Goal: Task Accomplishment & Management: Manage account settings

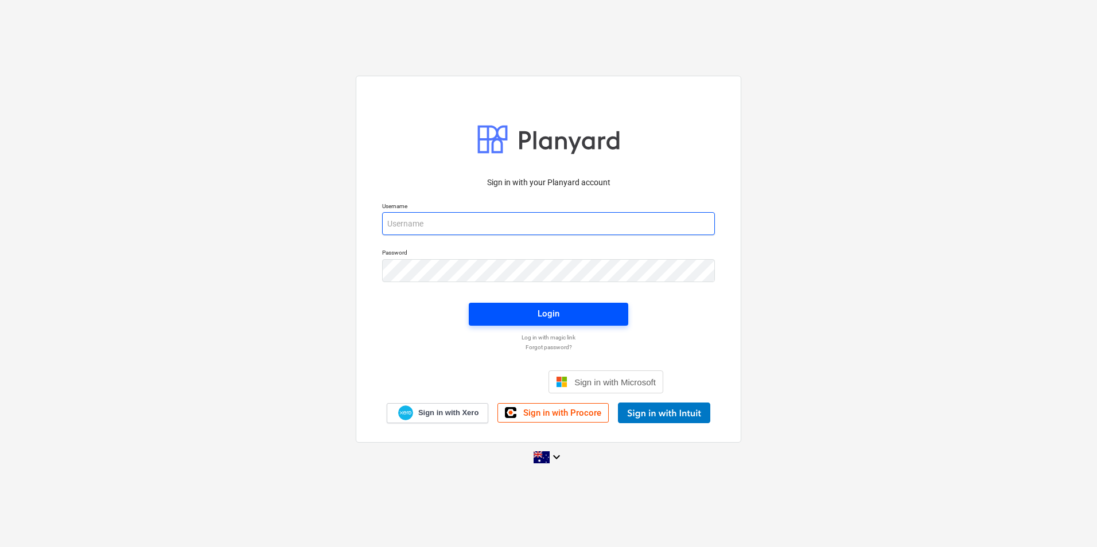
type input "[EMAIL_ADDRESS][DOMAIN_NAME]"
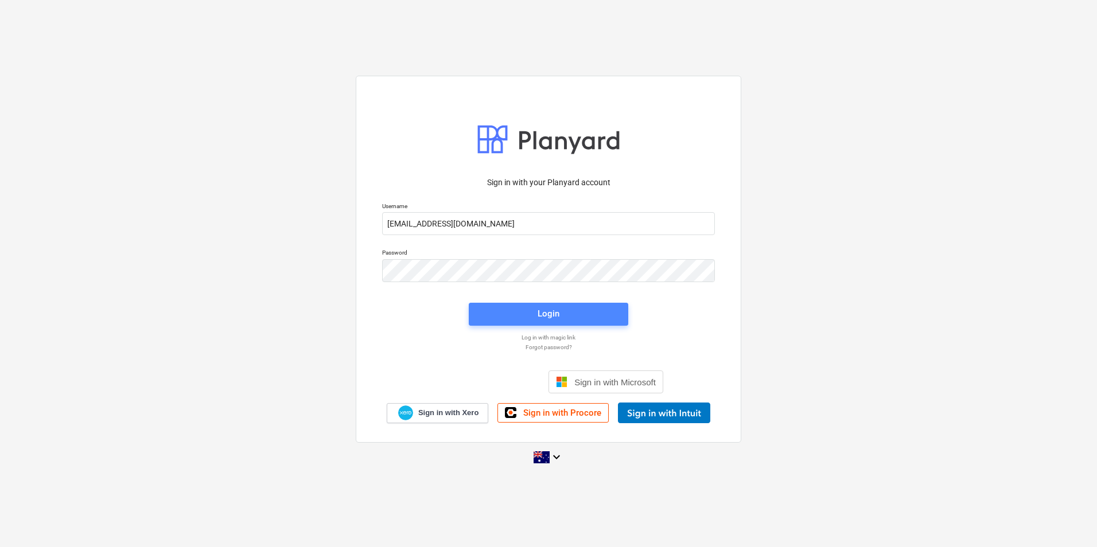
click at [490, 309] on span "Login" at bounding box center [548, 313] width 132 height 15
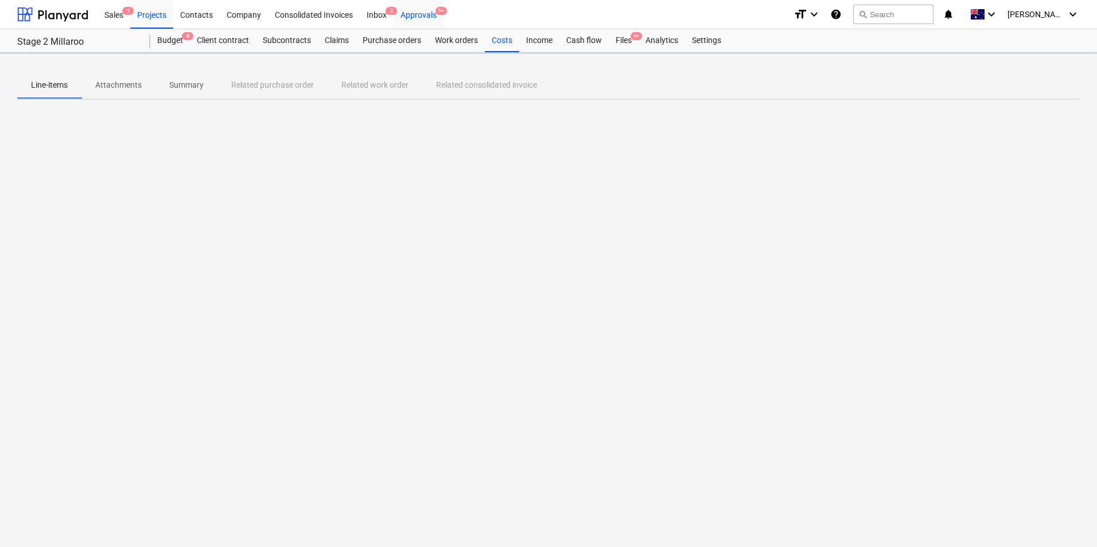
click at [429, 13] on div "Approvals 9+" at bounding box center [418, 13] width 50 height 29
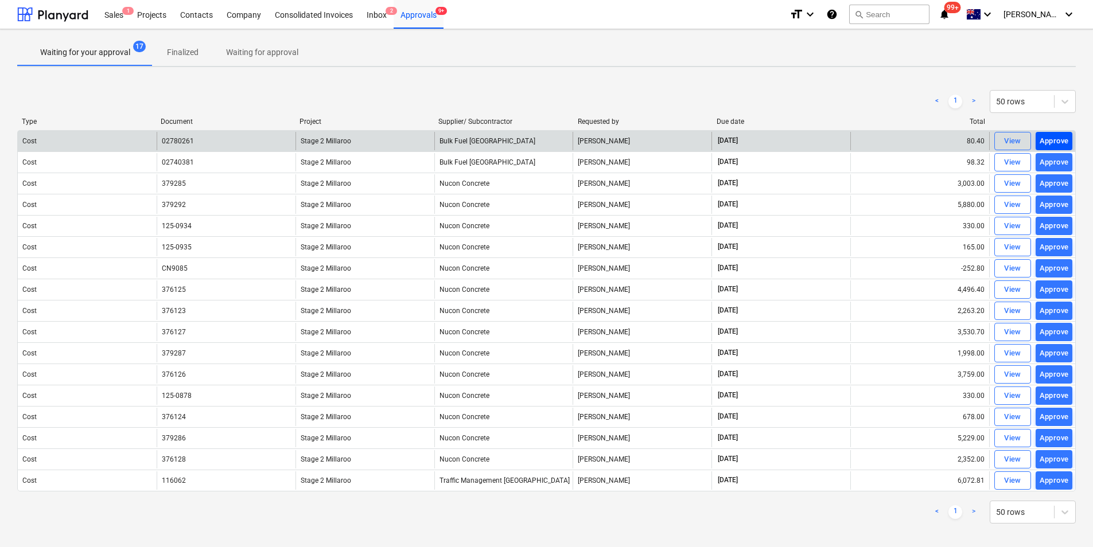
click at [876, 138] on div "Approve" at bounding box center [1053, 141] width 29 height 13
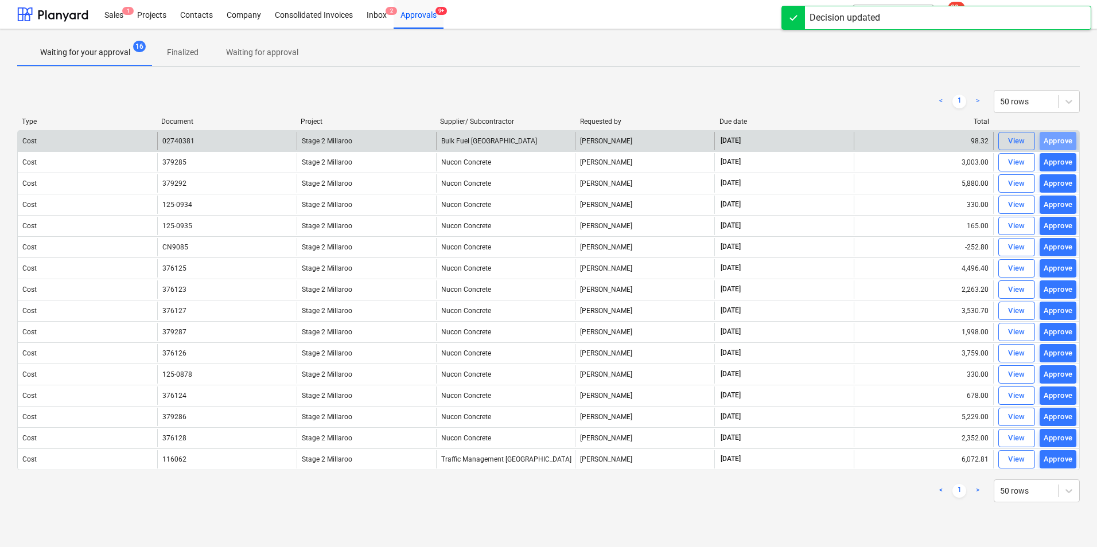
click at [876, 141] on div "Approve" at bounding box center [1057, 141] width 29 height 13
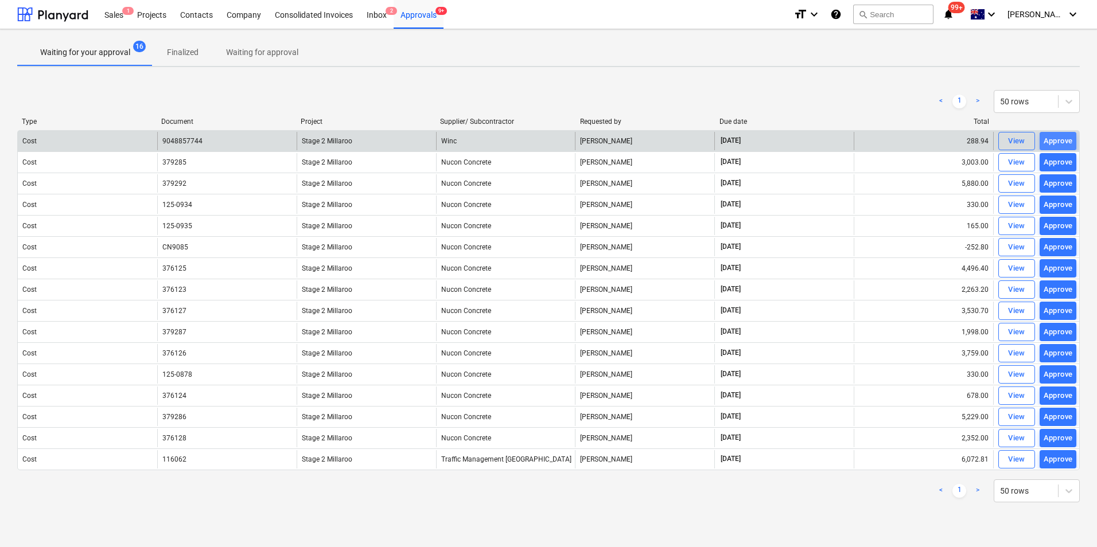
click at [876, 139] on div "Approve" at bounding box center [1057, 141] width 29 height 13
click at [876, 141] on div "Approve" at bounding box center [1057, 141] width 29 height 13
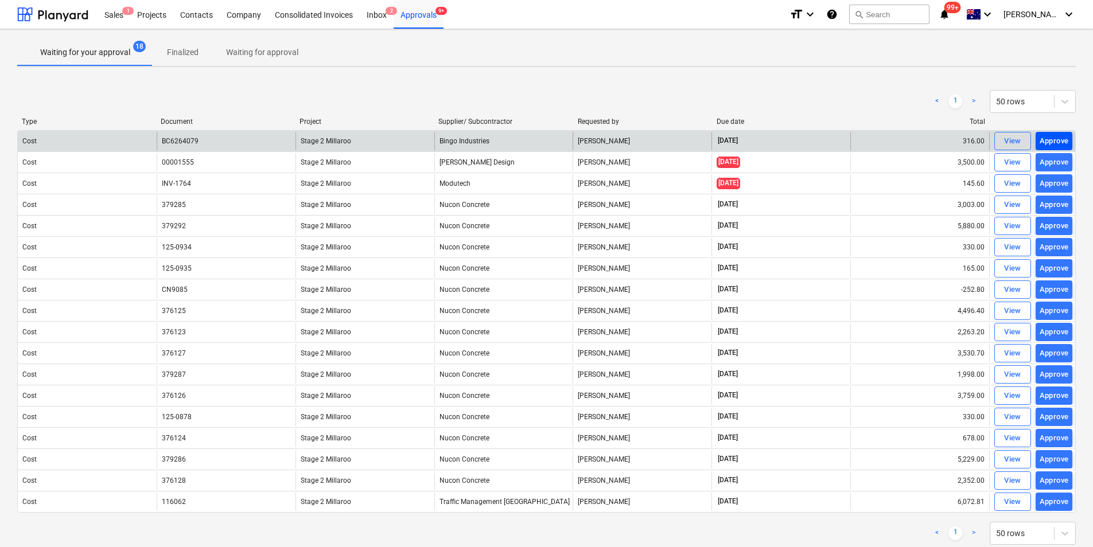
click at [876, 139] on div "Approve" at bounding box center [1053, 141] width 29 height 13
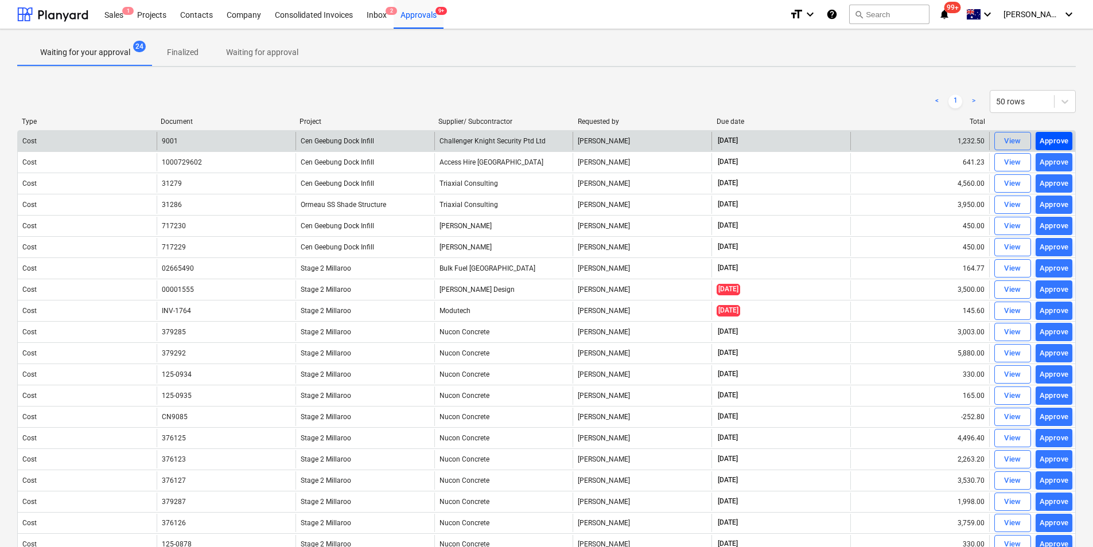
click at [876, 141] on div "Approve" at bounding box center [1053, 141] width 29 height 13
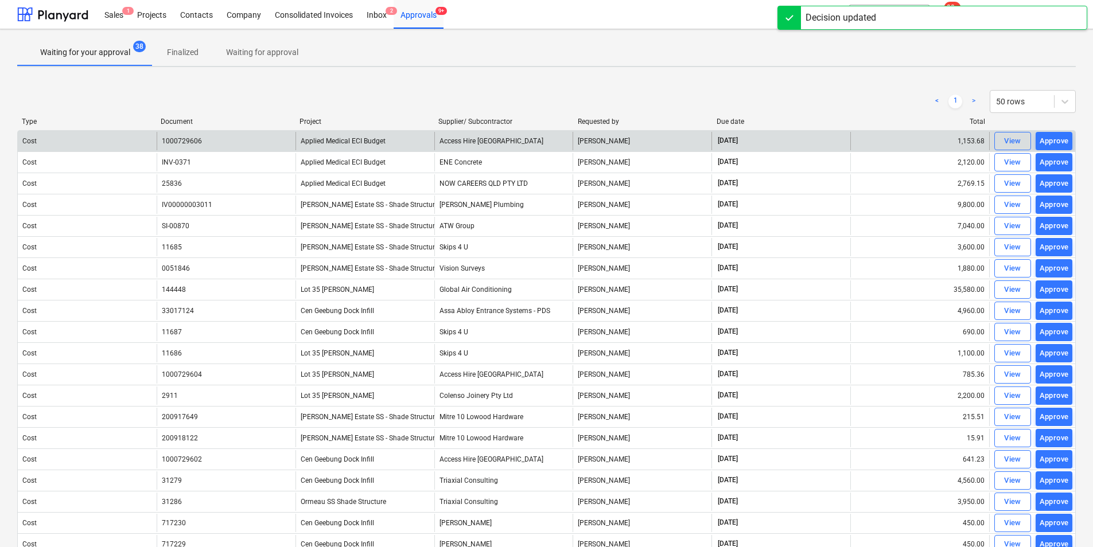
click at [876, 142] on div "Approve" at bounding box center [1053, 141] width 29 height 13
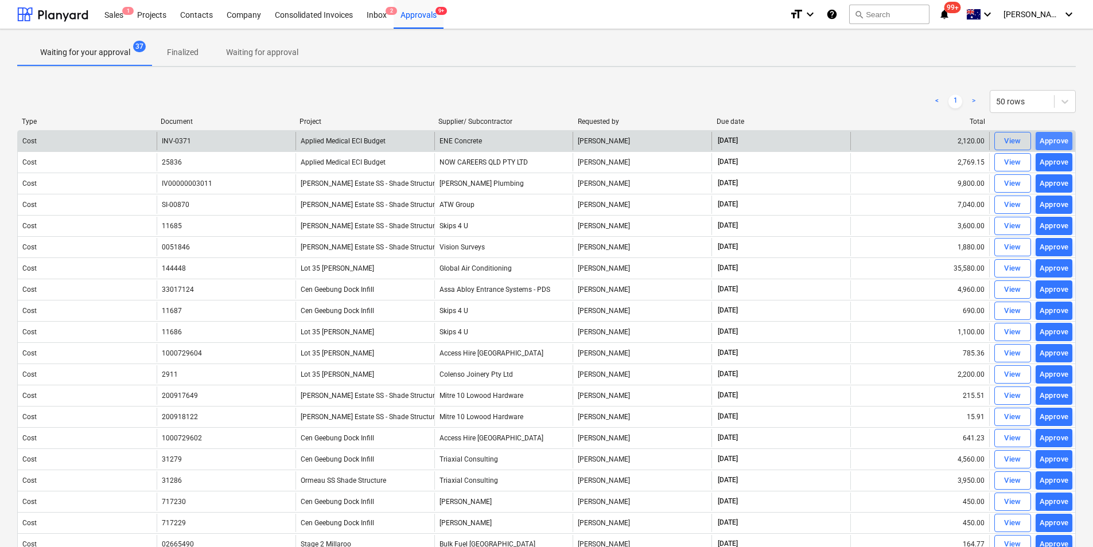
click at [876, 137] on div "Approve" at bounding box center [1053, 141] width 29 height 13
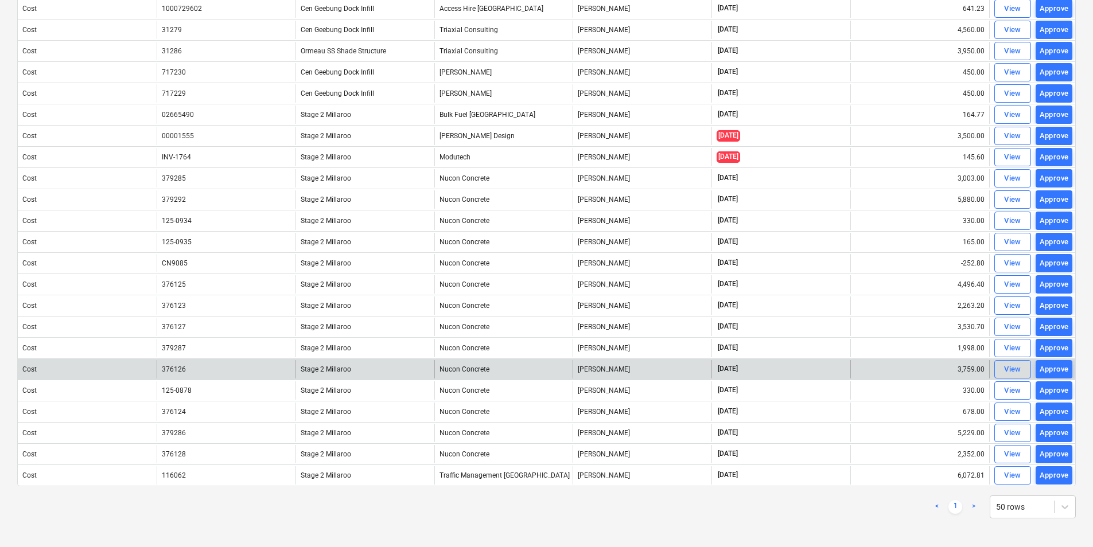
scroll to position [412, 0]
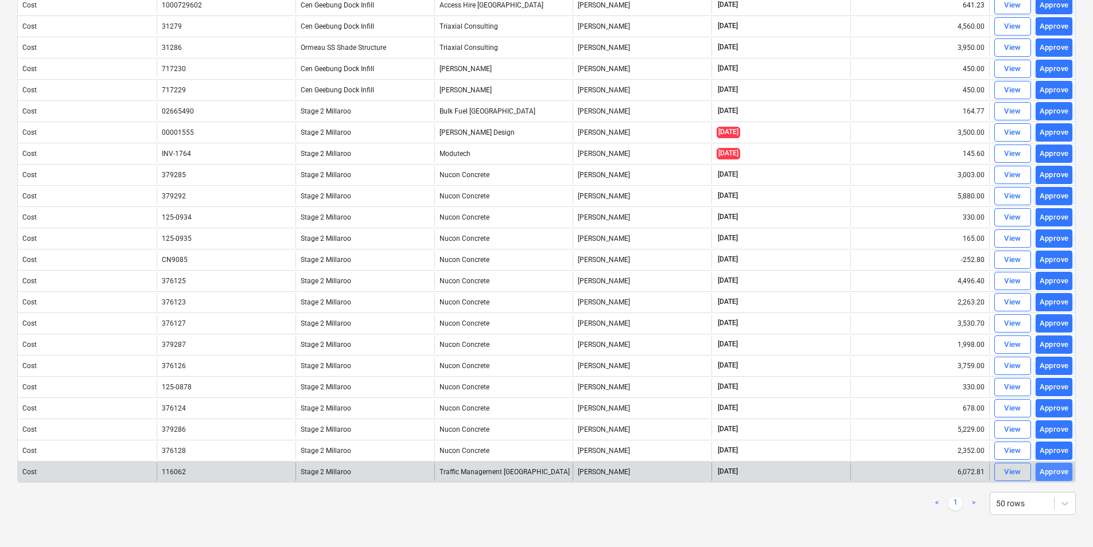
click at [876, 423] on div "Approve" at bounding box center [1053, 472] width 29 height 13
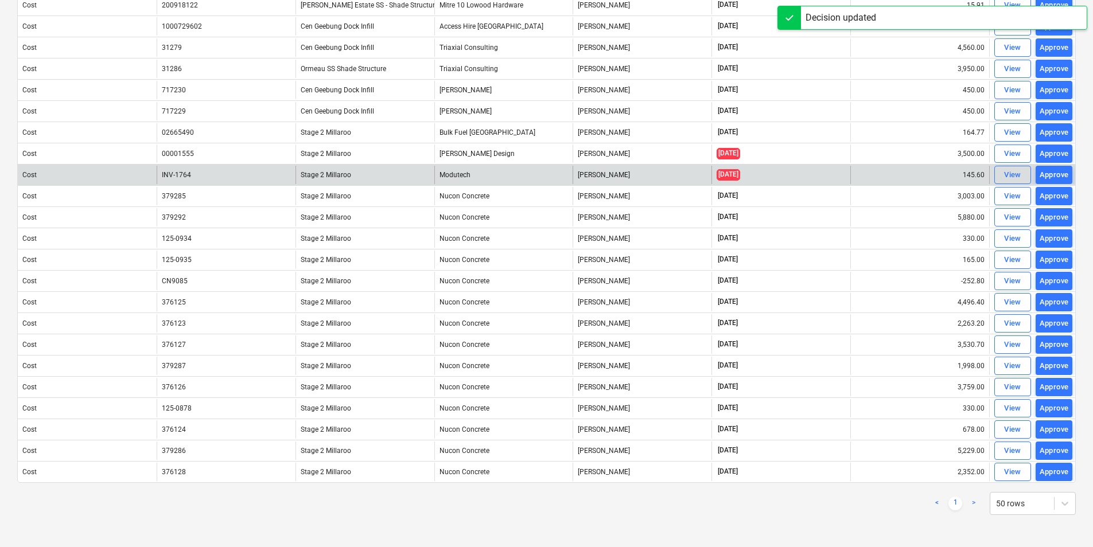
scroll to position [391, 0]
click at [876, 175] on div "Approve" at bounding box center [1053, 175] width 29 height 13
click at [876, 155] on div "Approve" at bounding box center [1053, 153] width 29 height 13
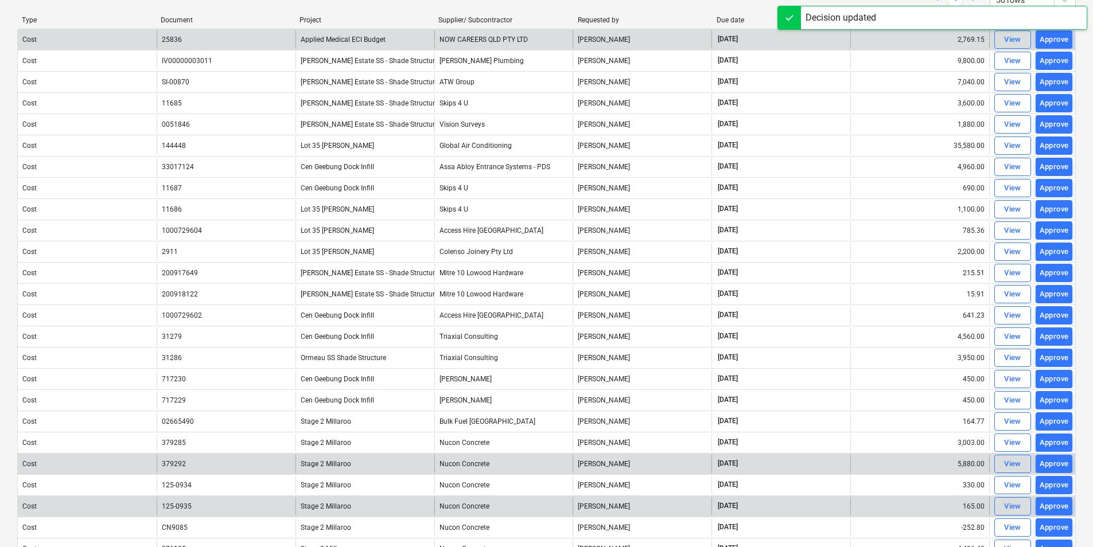
scroll to position [0, 0]
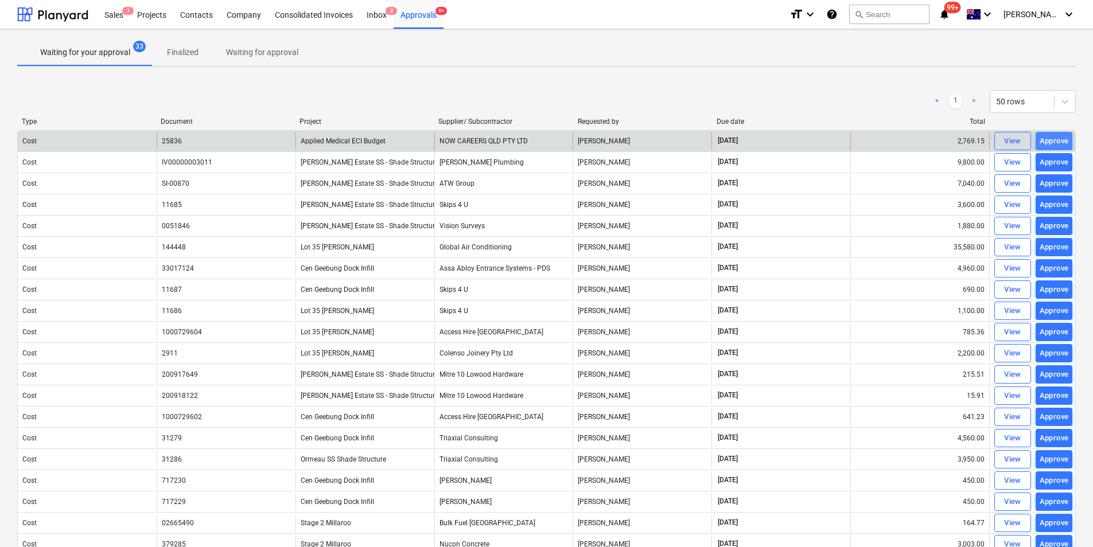
click at [876, 145] on div "Approve" at bounding box center [1053, 141] width 29 height 13
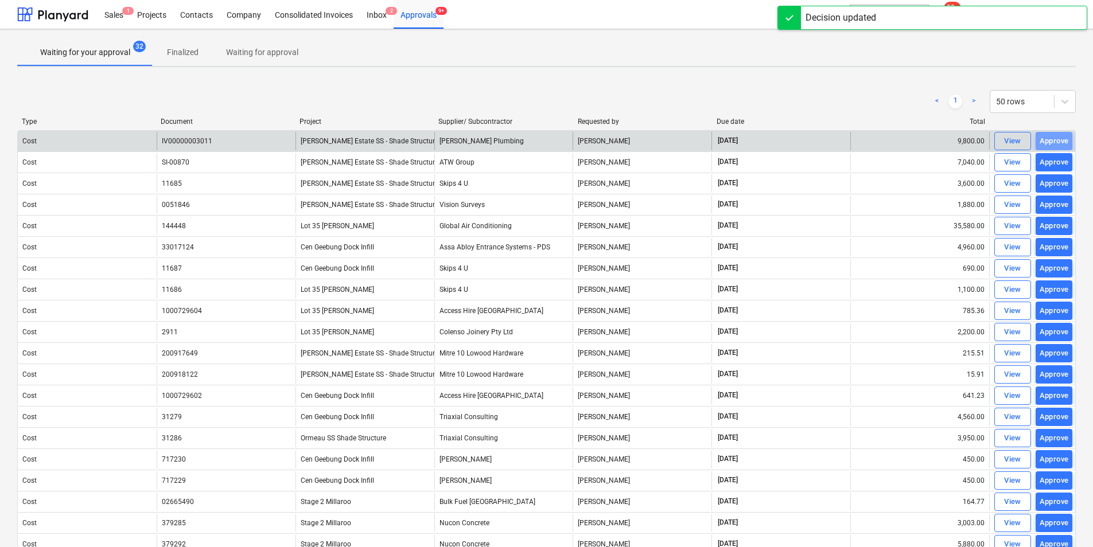
click at [876, 139] on div "Approve" at bounding box center [1053, 141] width 29 height 13
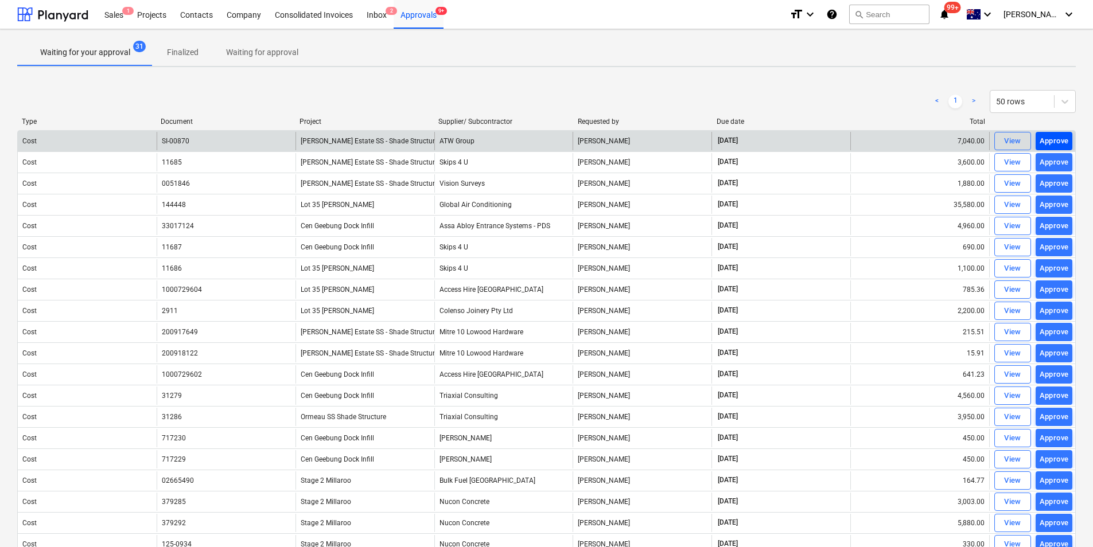
click at [876, 141] on div "Approve" at bounding box center [1053, 141] width 29 height 13
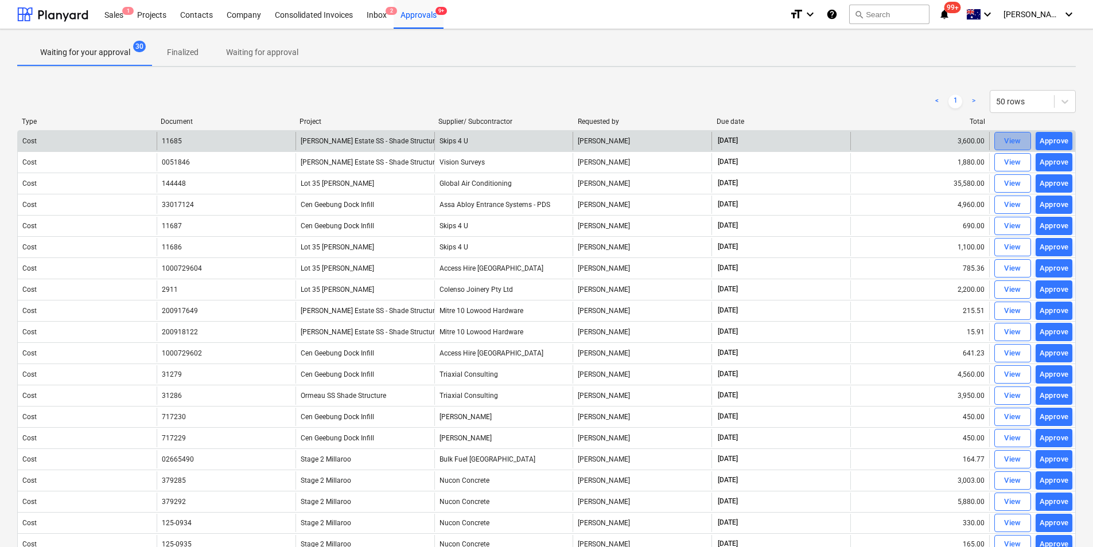
click at [876, 143] on div "View" at bounding box center [1012, 141] width 17 height 13
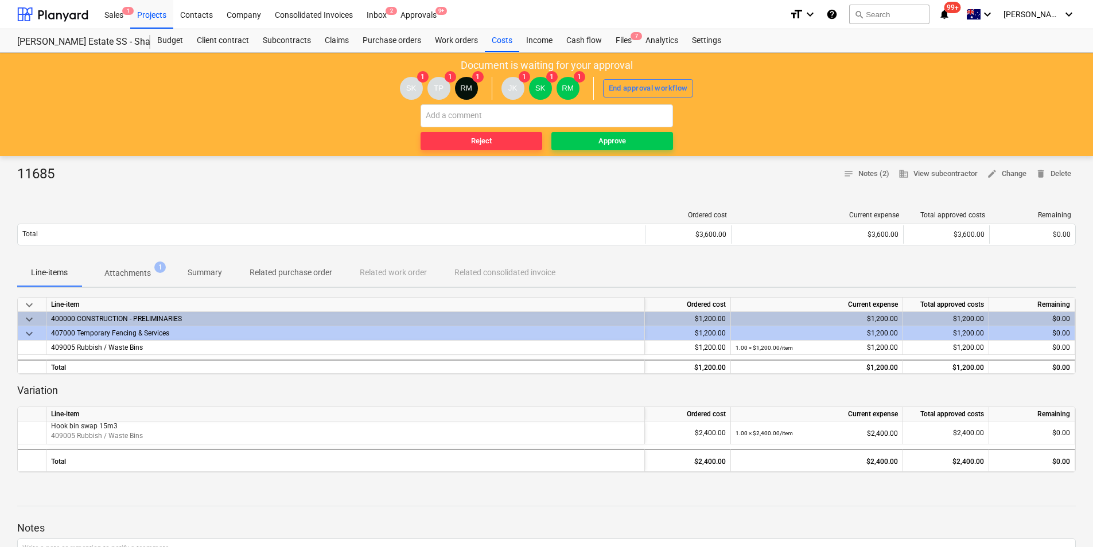
click at [137, 271] on p "Attachments" at bounding box center [127, 273] width 46 height 12
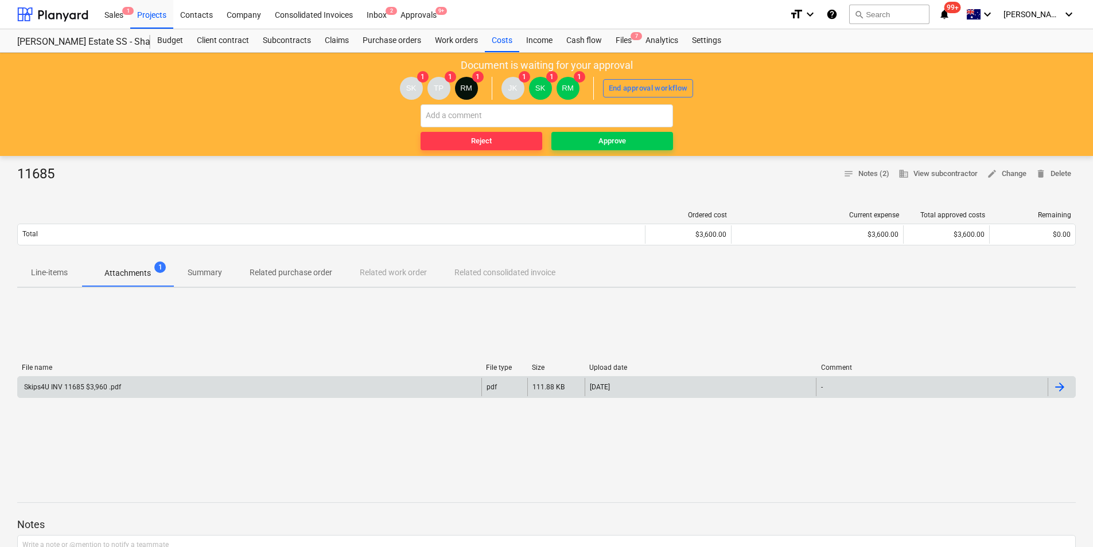
click at [91, 382] on div "Skips4U INV 11685 $3,960 .pdf" at bounding box center [249, 387] width 463 height 18
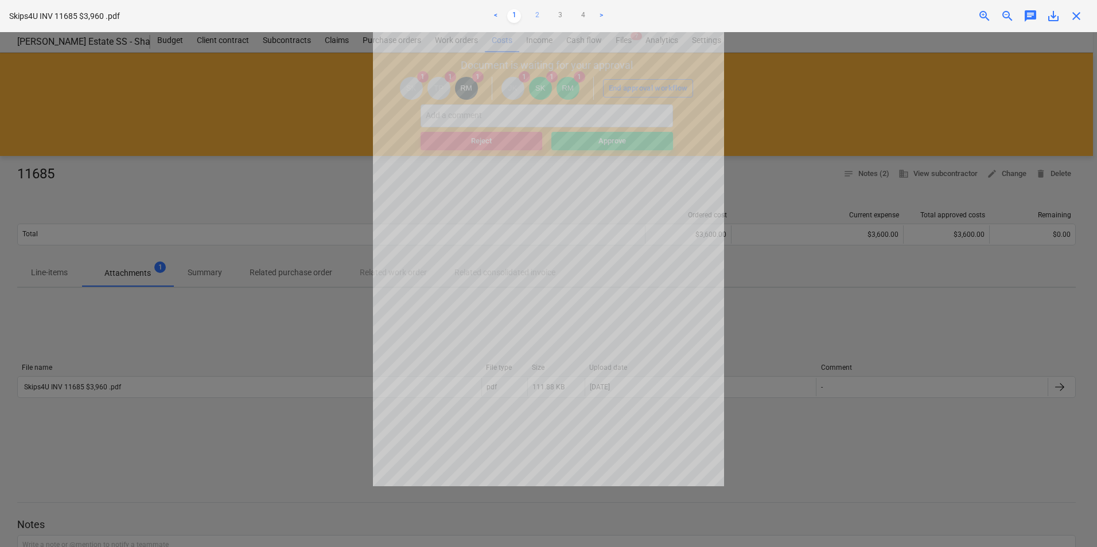
click at [536, 16] on link "2" at bounding box center [537, 16] width 14 height 14
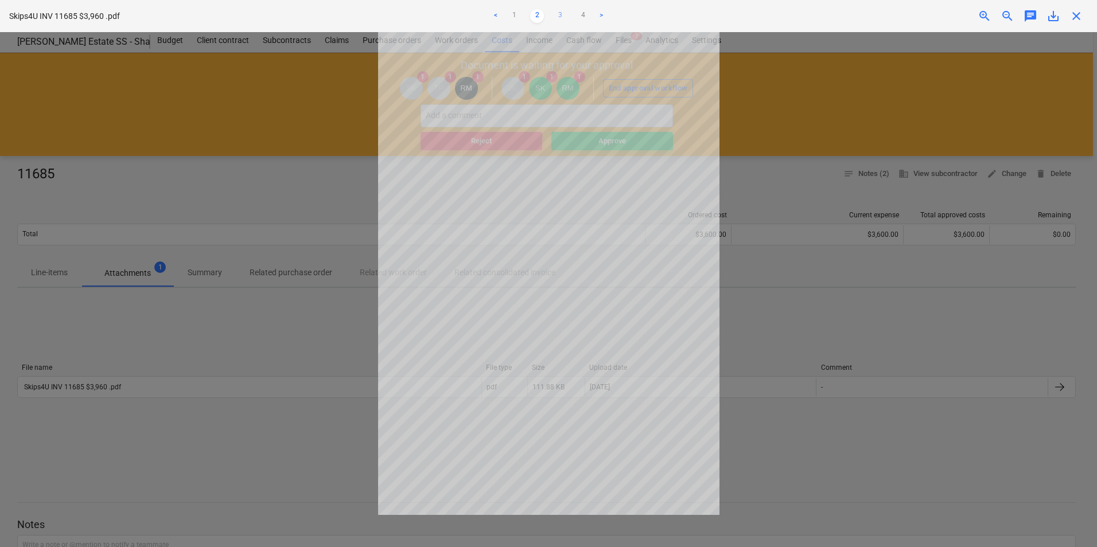
click at [562, 15] on link "3" at bounding box center [560, 16] width 14 height 14
click at [588, 16] on link "4" at bounding box center [583, 16] width 14 height 14
click at [515, 17] on link "1" at bounding box center [514, 16] width 14 height 14
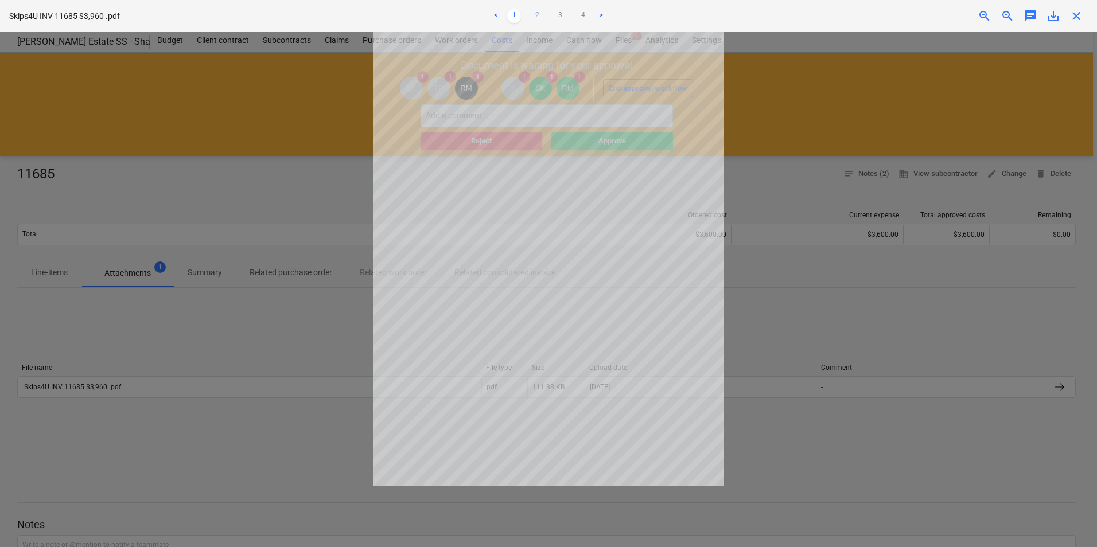
click at [536, 15] on link "2" at bounding box center [537, 16] width 14 height 14
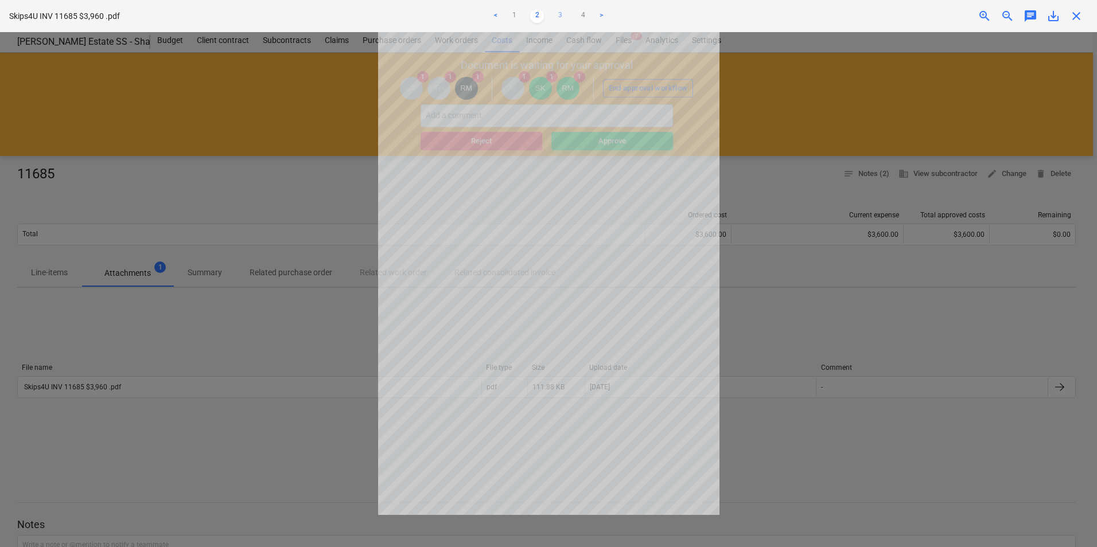
click at [558, 13] on link "3" at bounding box center [560, 16] width 14 height 14
click at [508, 17] on link "1" at bounding box center [514, 16] width 14 height 14
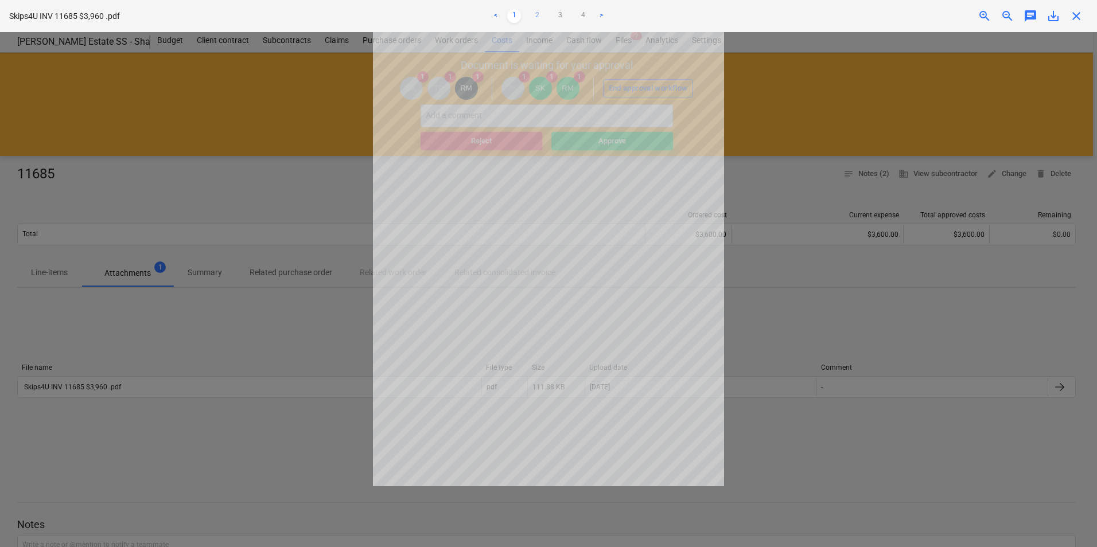
click at [533, 14] on link "2" at bounding box center [537, 16] width 14 height 14
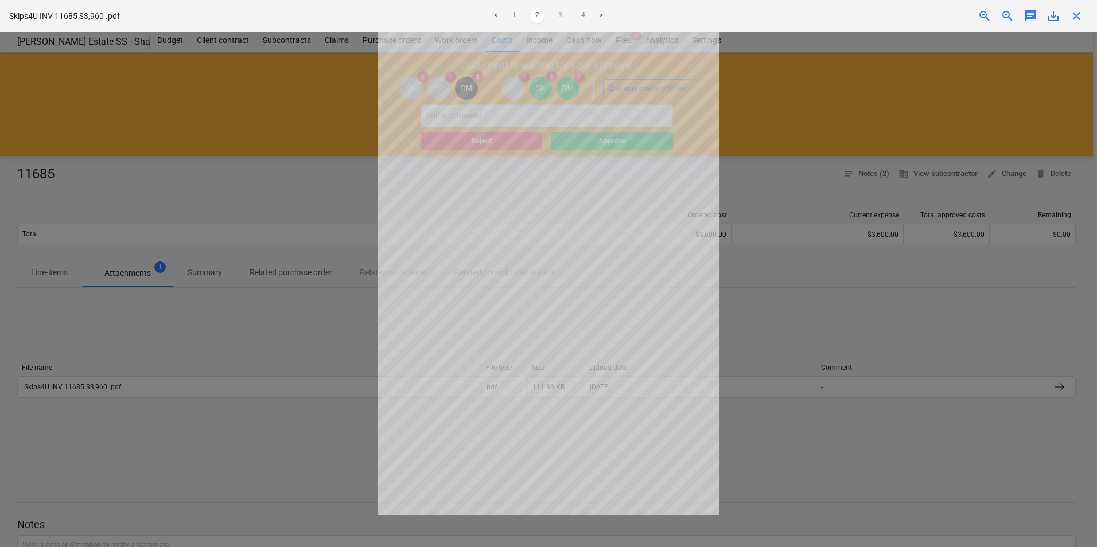
click at [554, 12] on link "3" at bounding box center [560, 16] width 14 height 14
click at [583, 11] on link "4" at bounding box center [583, 16] width 14 height 14
click at [599, 10] on link ">" at bounding box center [601, 16] width 14 height 14
click at [513, 15] on link "1" at bounding box center [514, 16] width 14 height 14
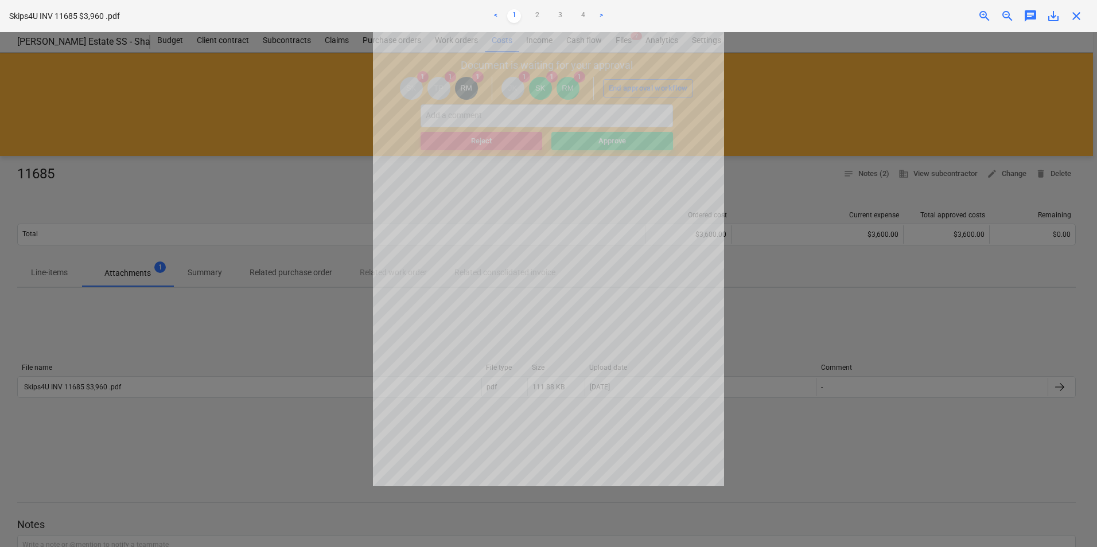
click at [840, 55] on div at bounding box center [548, 289] width 1097 height 515
click at [876, 14] on span "close" at bounding box center [1076, 16] width 14 height 14
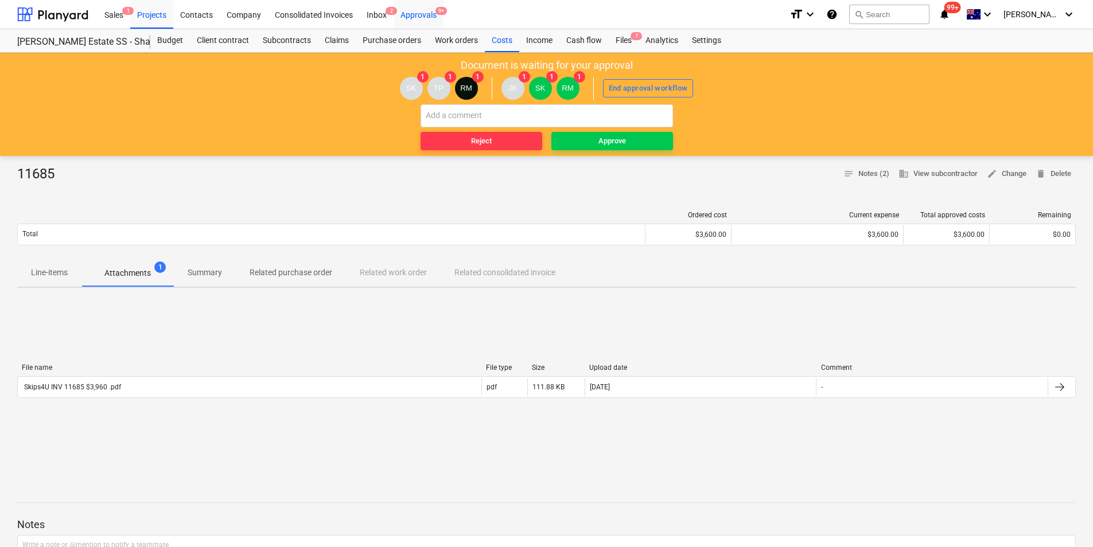
click at [426, 10] on div "Approvals 9+" at bounding box center [418, 13] width 50 height 29
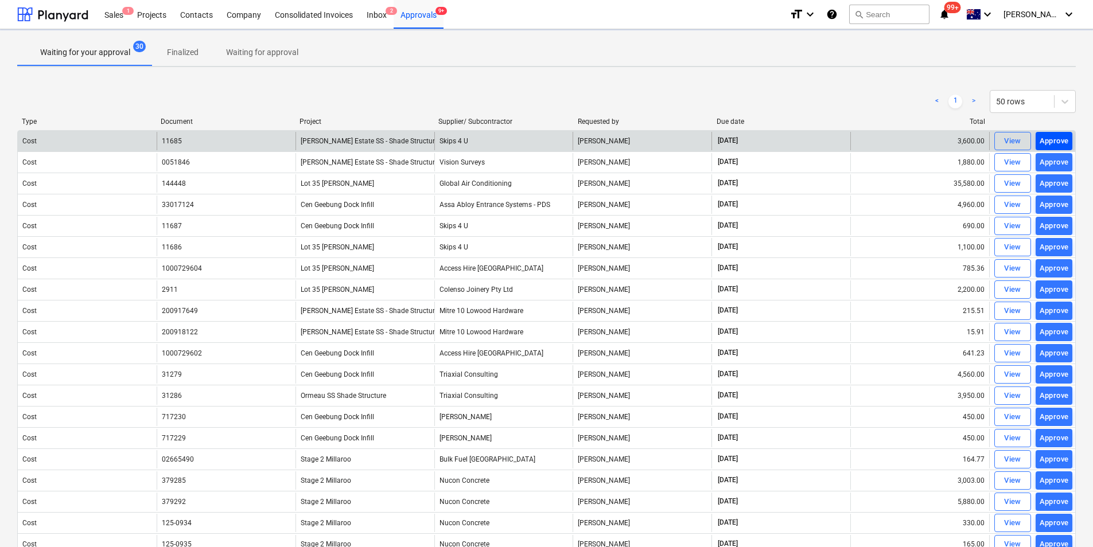
click at [876, 137] on div "Approve" at bounding box center [1053, 141] width 29 height 13
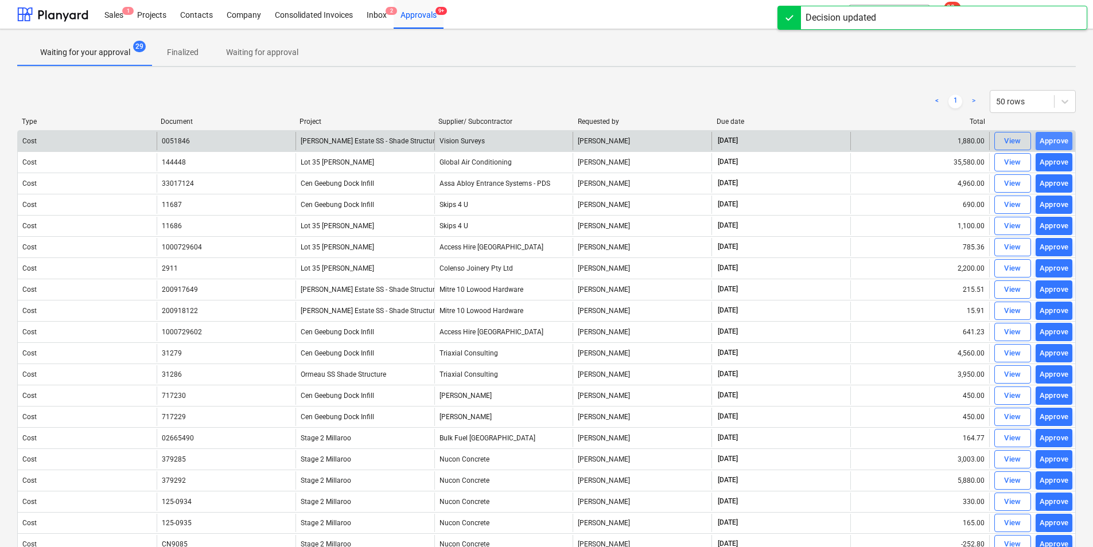
click at [876, 140] on div "Approve" at bounding box center [1053, 141] width 29 height 13
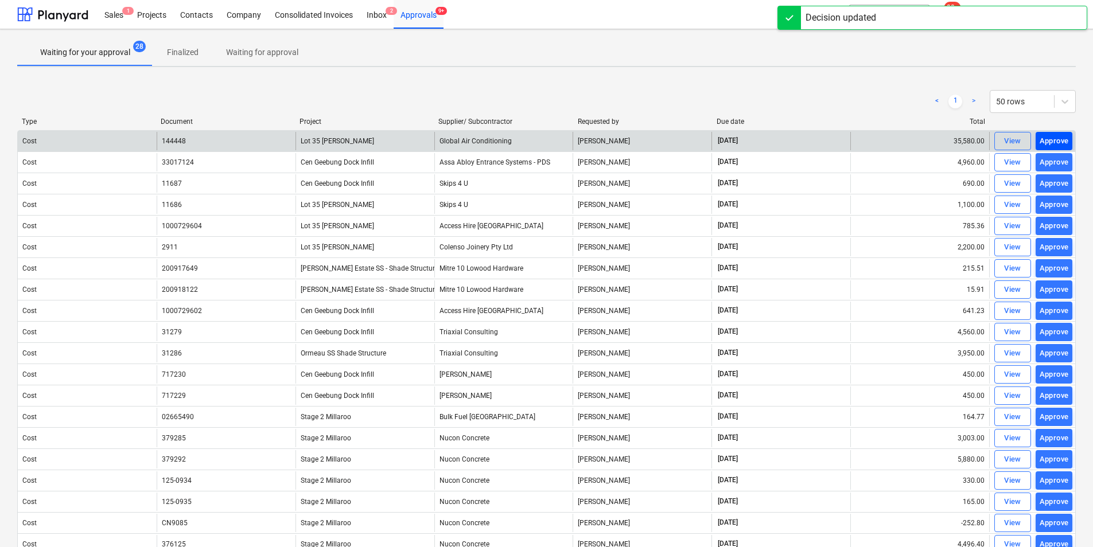
click at [876, 139] on div "Approve" at bounding box center [1053, 141] width 29 height 13
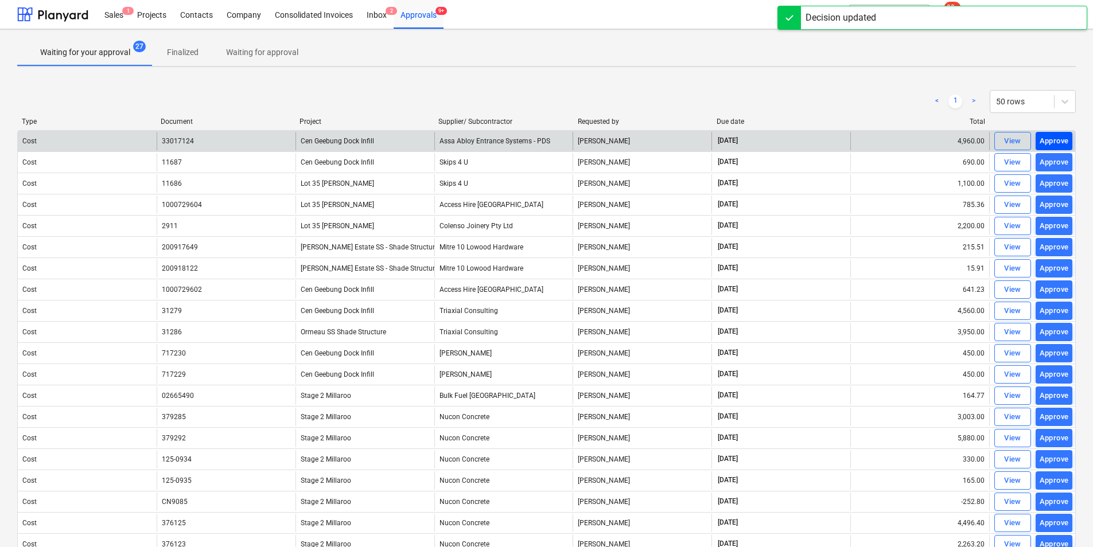
click at [876, 140] on div "Approve" at bounding box center [1053, 141] width 29 height 13
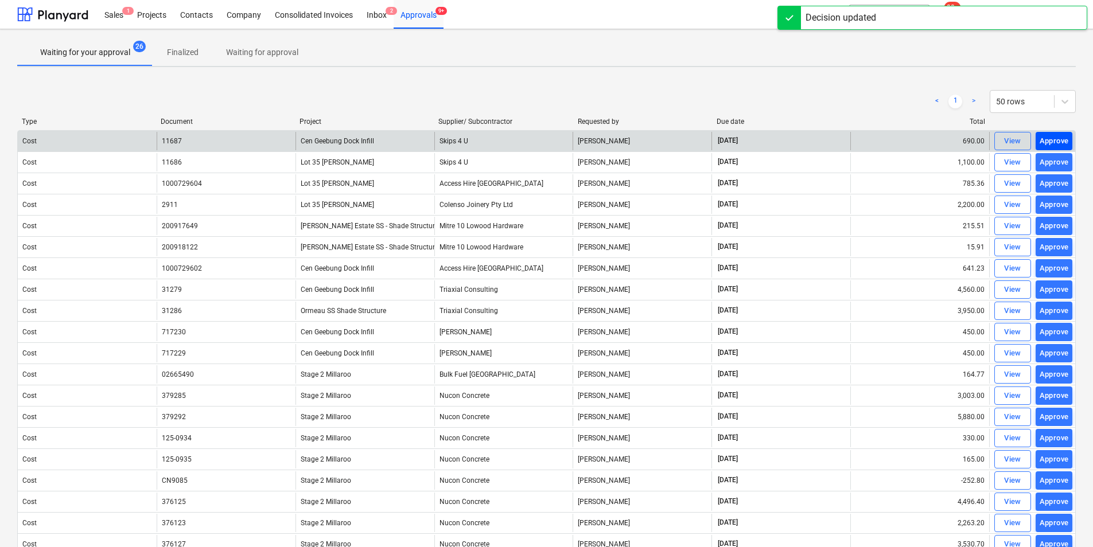
click at [876, 138] on div "Approve" at bounding box center [1053, 141] width 29 height 13
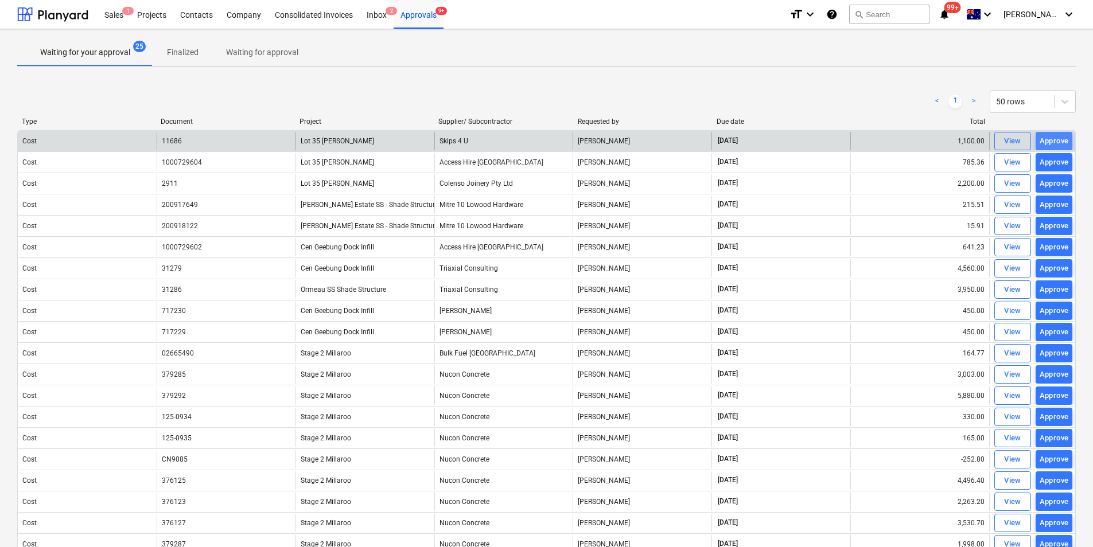
click at [876, 138] on div "Approve" at bounding box center [1053, 141] width 29 height 13
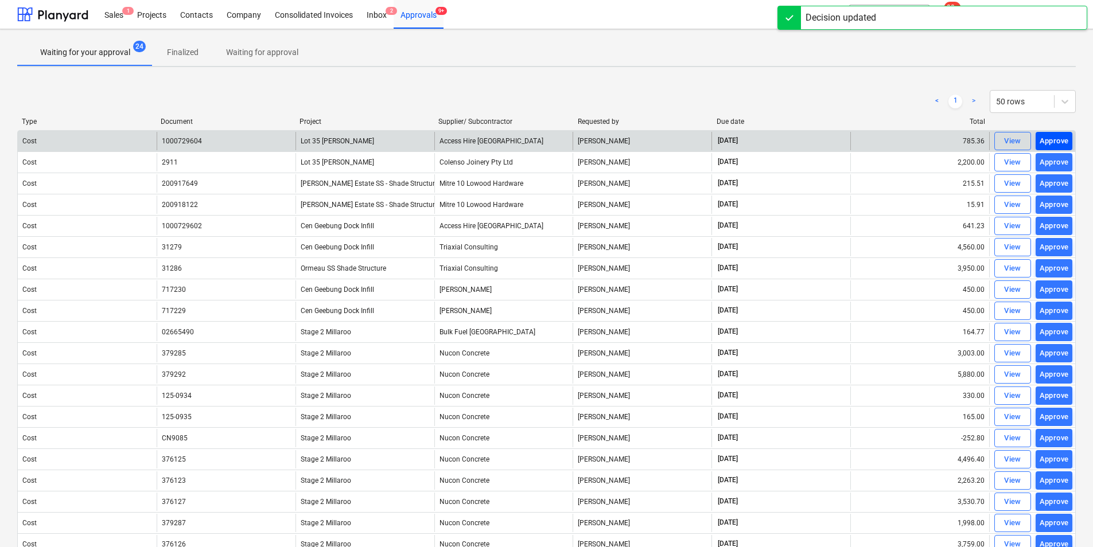
click at [876, 142] on div "Approve" at bounding box center [1053, 141] width 29 height 13
click at [876, 140] on div "Approve" at bounding box center [1053, 141] width 29 height 13
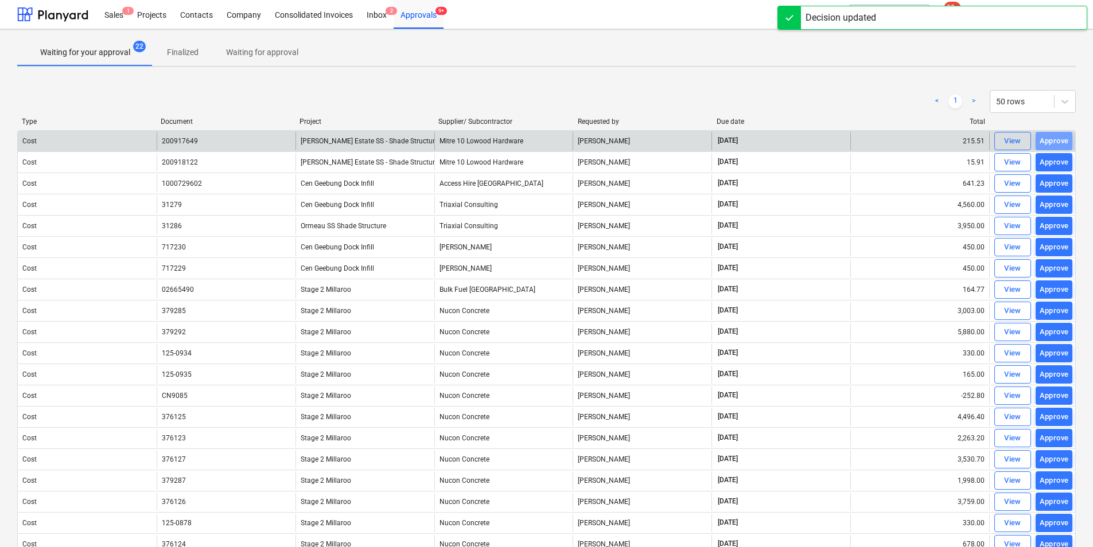
click at [876, 140] on div "Approve" at bounding box center [1053, 141] width 29 height 13
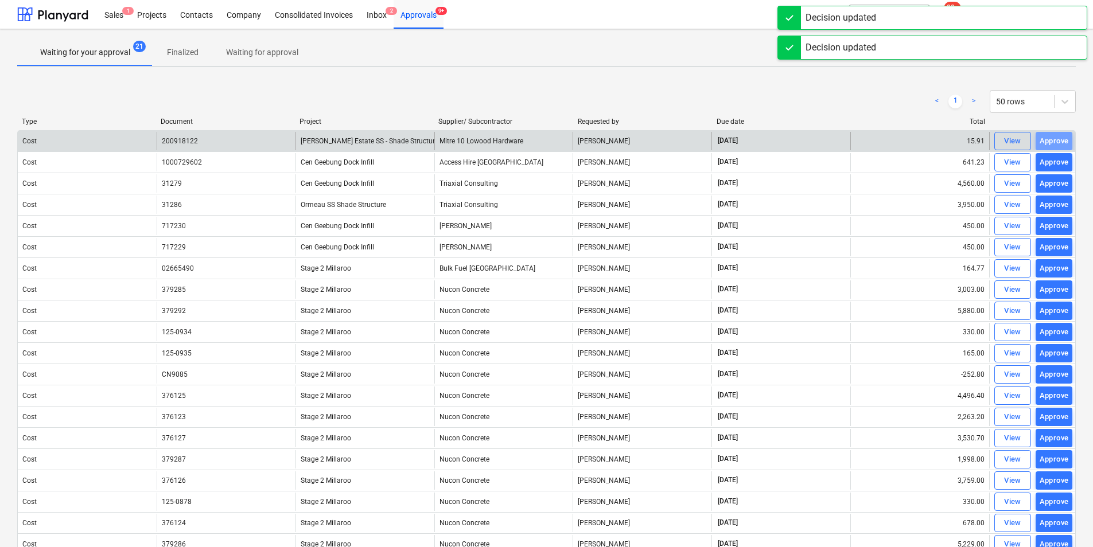
click at [876, 140] on div "Approve" at bounding box center [1053, 141] width 29 height 13
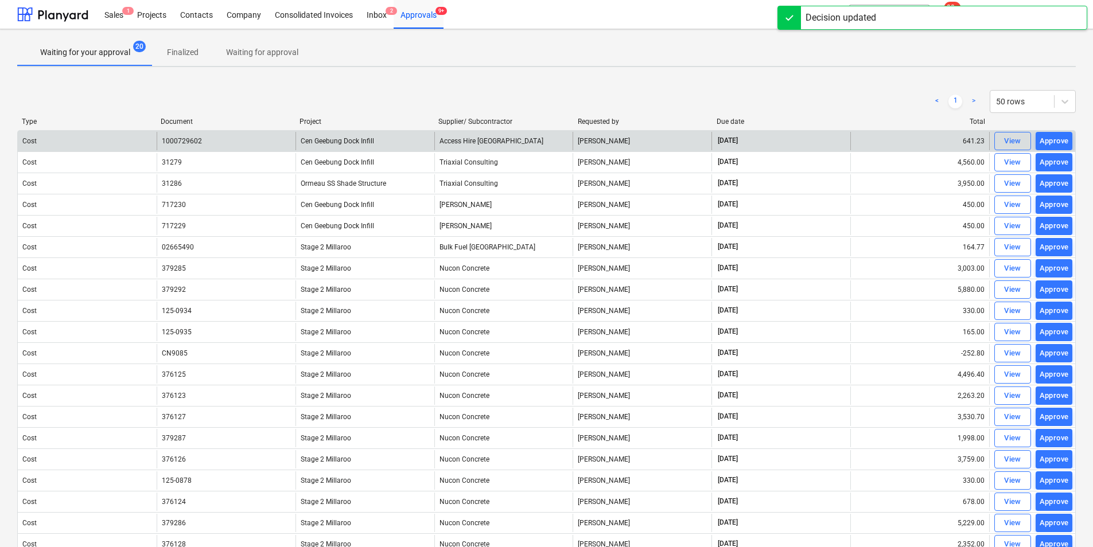
click at [876, 140] on div "Approve" at bounding box center [1053, 141] width 29 height 13
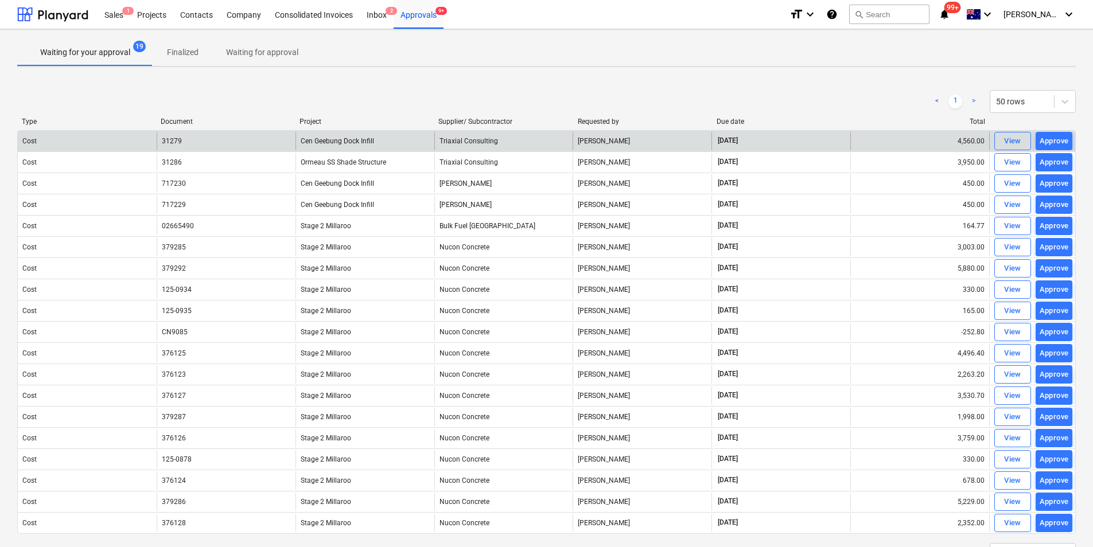
click at [876, 136] on div "Approve" at bounding box center [1053, 141] width 29 height 13
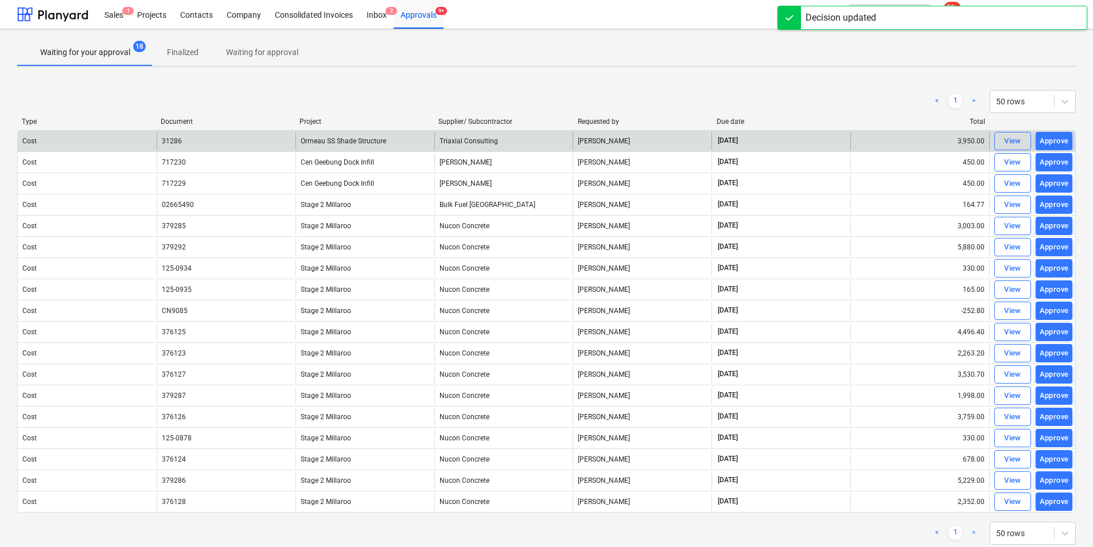
click at [876, 141] on div "Approve" at bounding box center [1053, 141] width 29 height 13
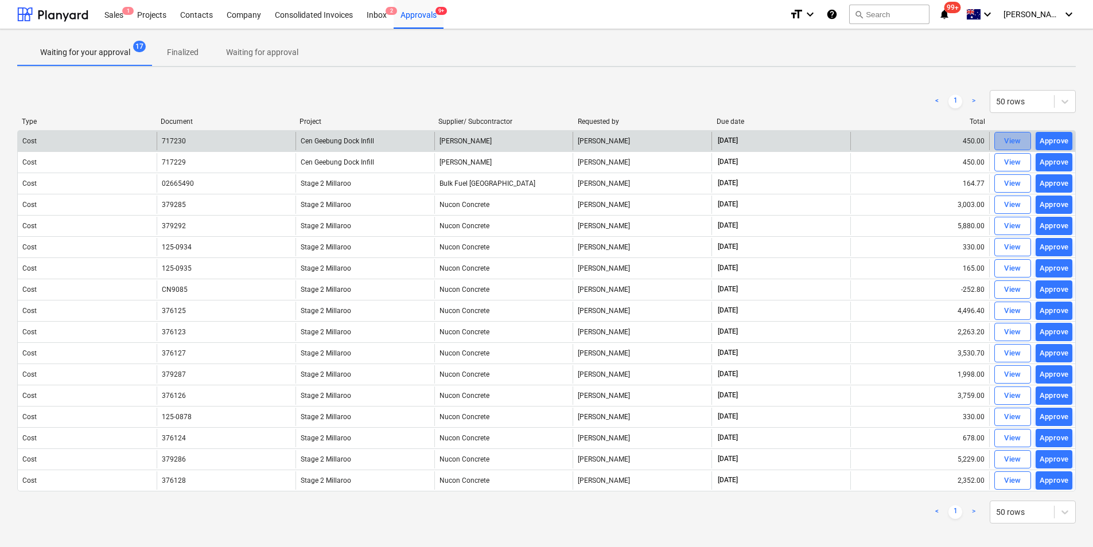
click at [876, 139] on div "View" at bounding box center [1012, 141] width 17 height 13
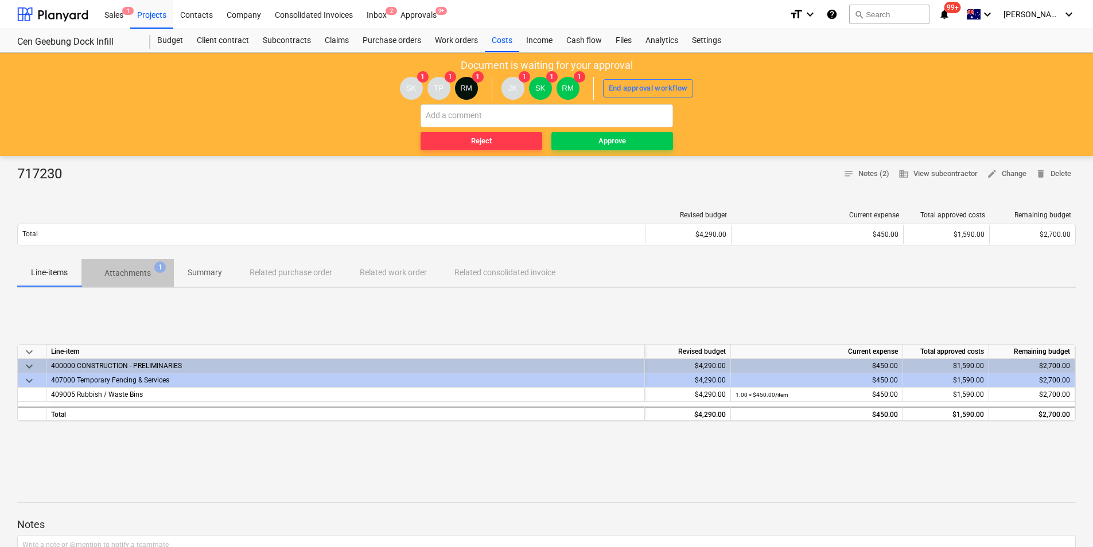
click at [131, 272] on p "Attachments" at bounding box center [127, 273] width 46 height 12
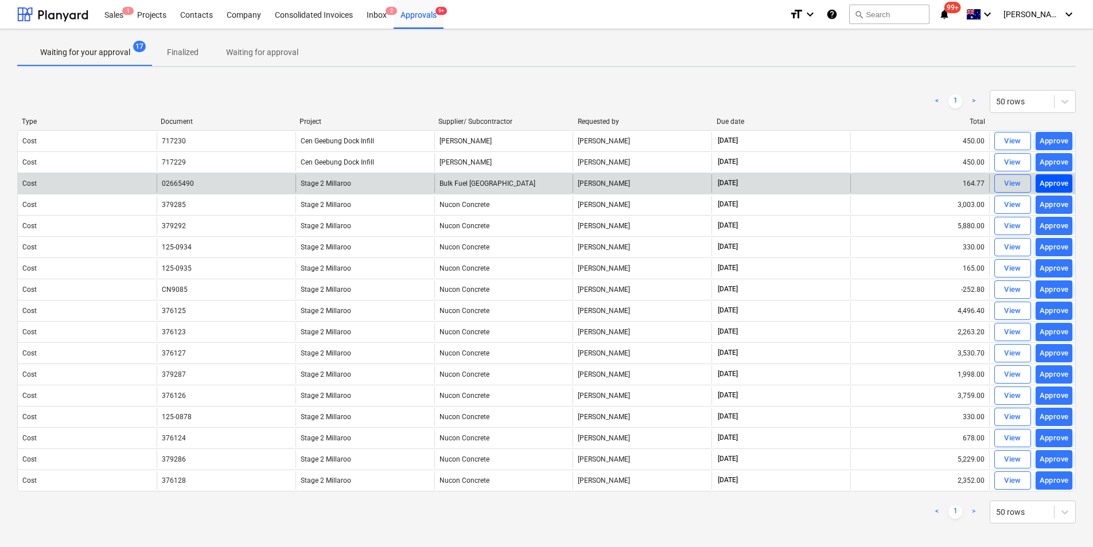
click at [876, 182] on div "Approve" at bounding box center [1053, 183] width 29 height 13
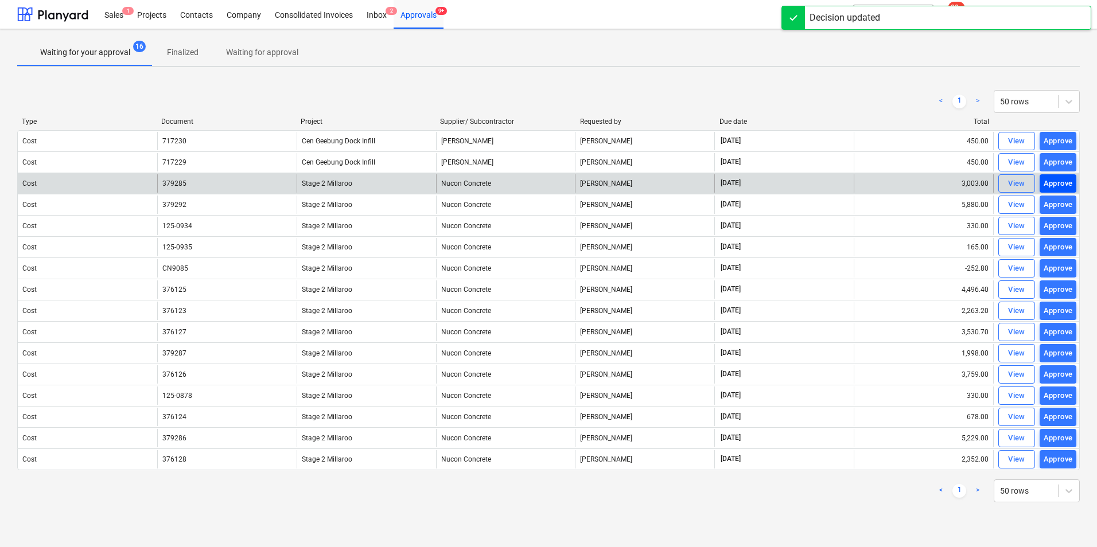
click at [876, 182] on div "Approve" at bounding box center [1057, 183] width 29 height 13
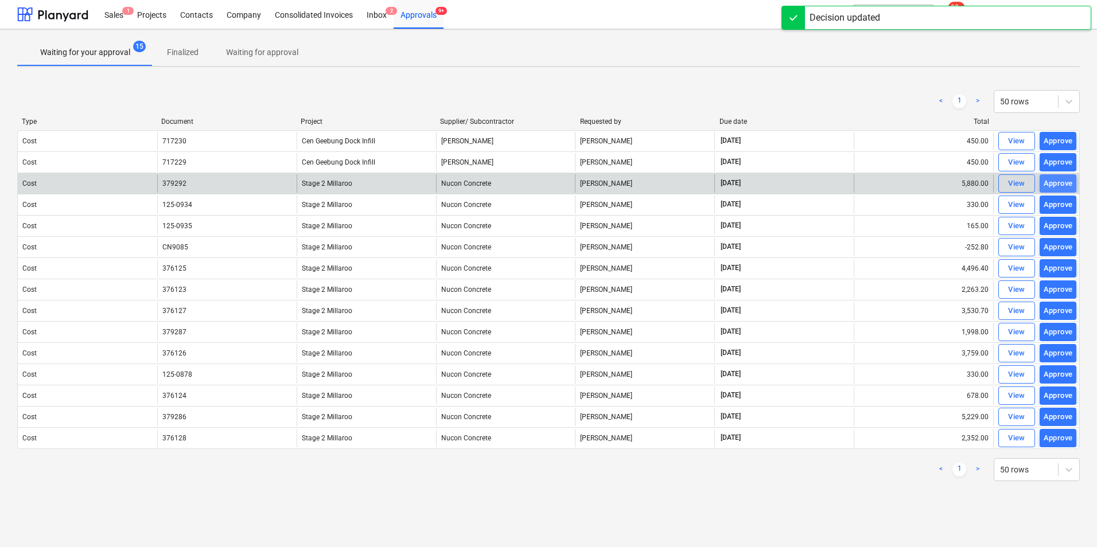
click at [876, 183] on div "Approve" at bounding box center [1057, 183] width 29 height 13
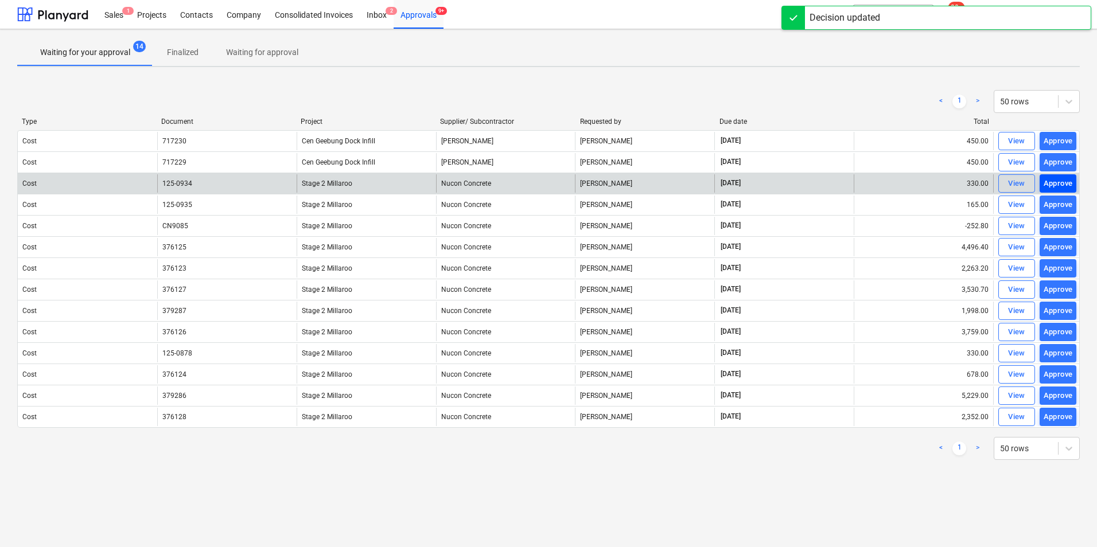
click at [876, 182] on div "Approve" at bounding box center [1057, 183] width 29 height 13
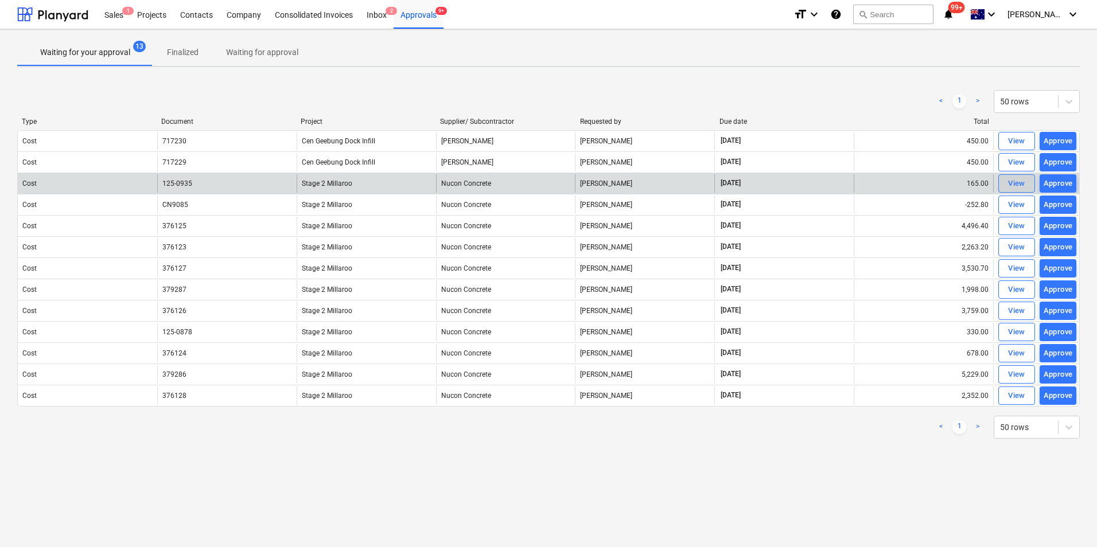
click at [876, 180] on div "View" at bounding box center [1016, 183] width 17 height 13
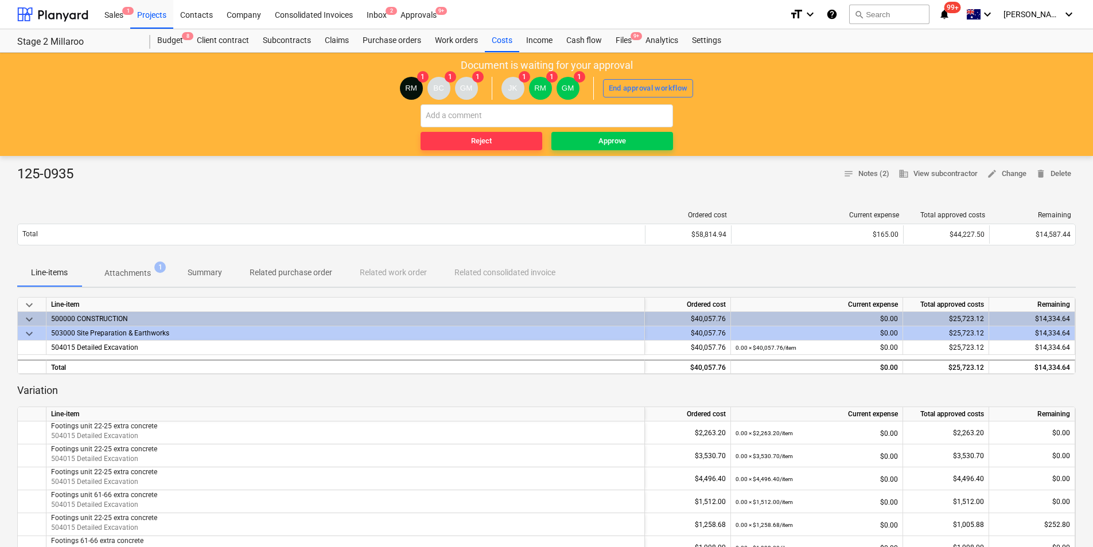
click at [138, 267] on span "Attachments 1" at bounding box center [127, 273] width 92 height 21
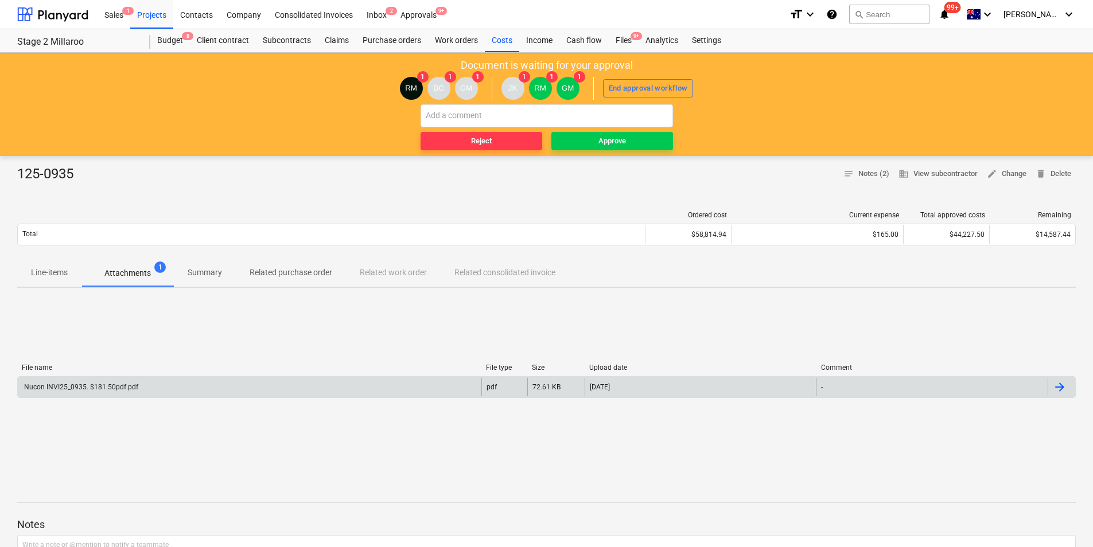
click at [79, 391] on div "Nucon INVI25_0935. $181.50pdf.pdf" at bounding box center [80, 387] width 116 height 8
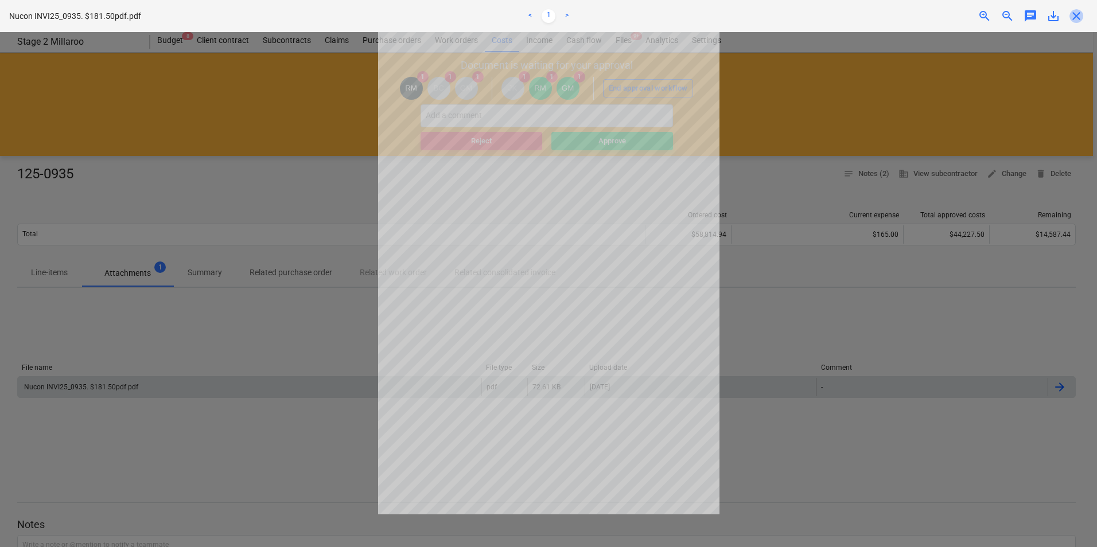
click at [876, 21] on span "close" at bounding box center [1076, 16] width 14 height 14
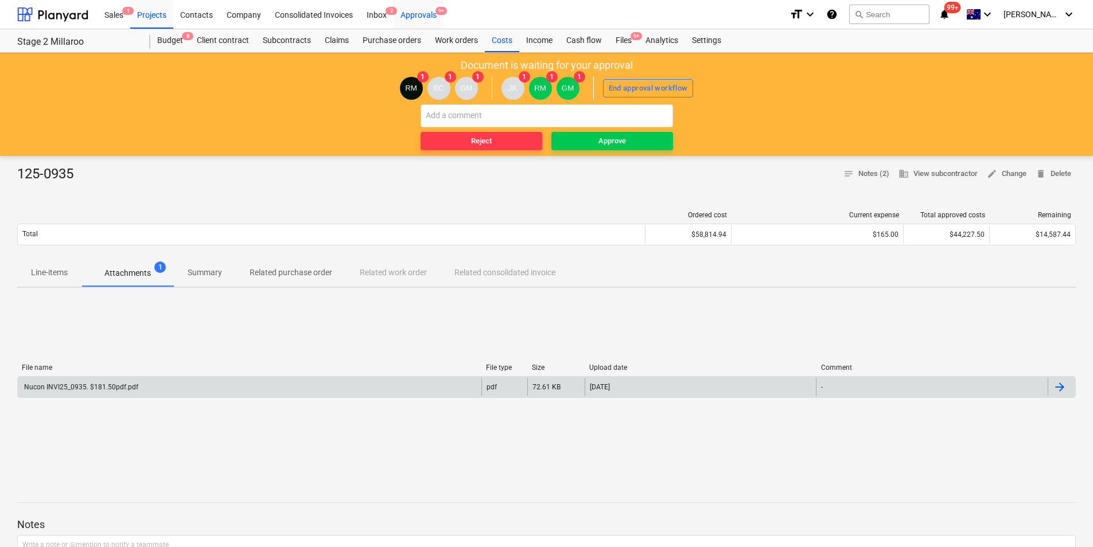
click at [432, 13] on div "Approvals 9+" at bounding box center [418, 13] width 50 height 29
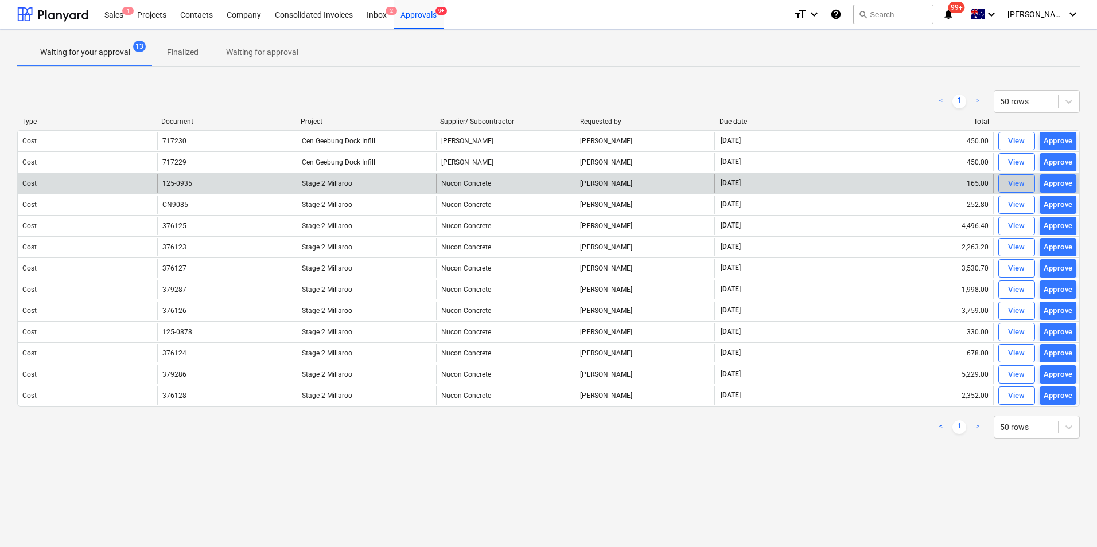
click at [876, 183] on span "View" at bounding box center [1016, 183] width 25 height 13
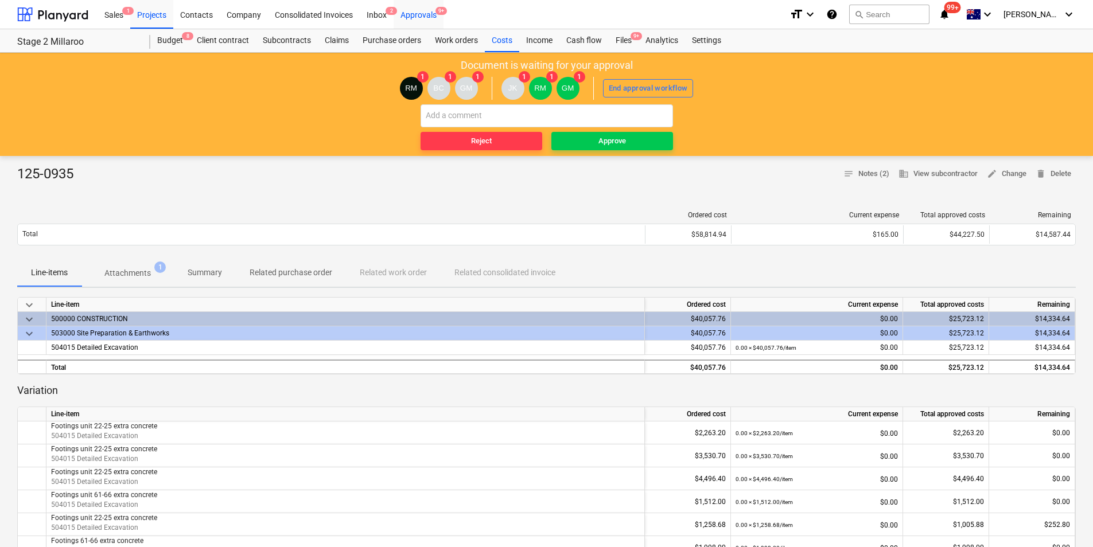
click at [408, 7] on div "Approvals 9+" at bounding box center [418, 13] width 50 height 29
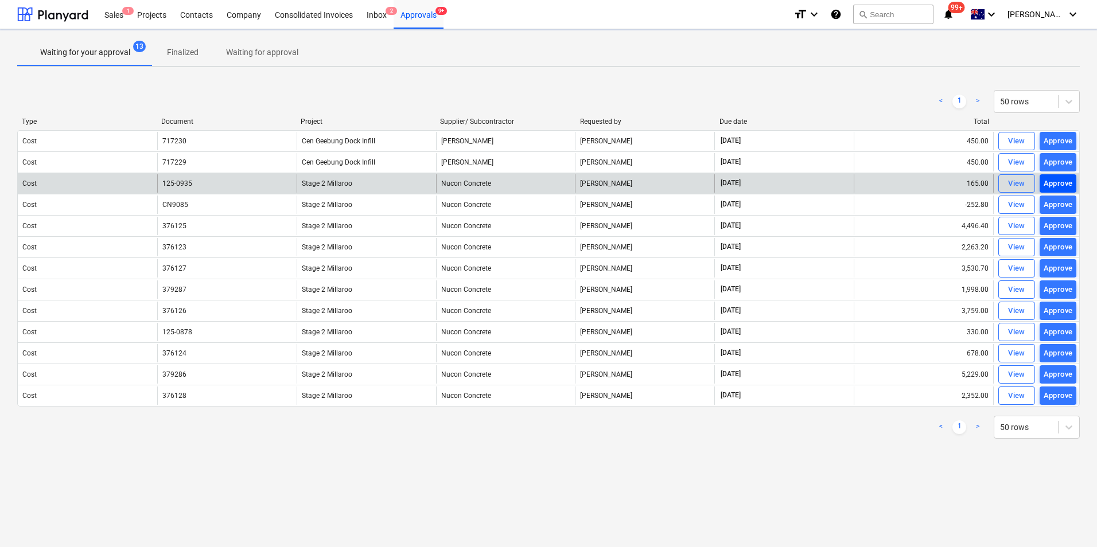
click at [876, 184] on div "Approve" at bounding box center [1057, 183] width 29 height 13
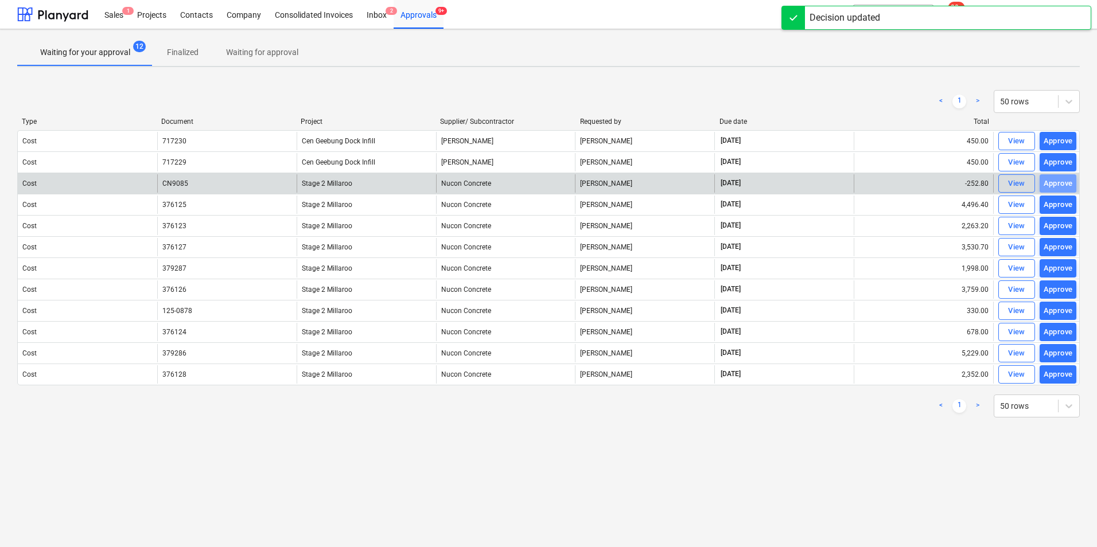
click at [876, 185] on div "Approve" at bounding box center [1057, 183] width 29 height 13
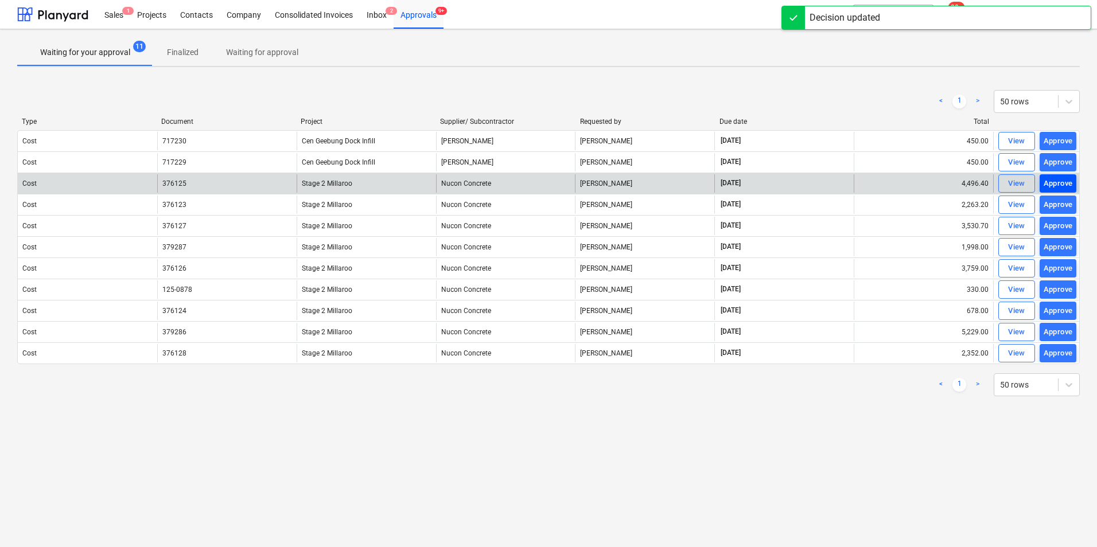
click at [876, 181] on div "Approve" at bounding box center [1057, 183] width 29 height 13
click at [876, 185] on div "Approve" at bounding box center [1057, 183] width 29 height 13
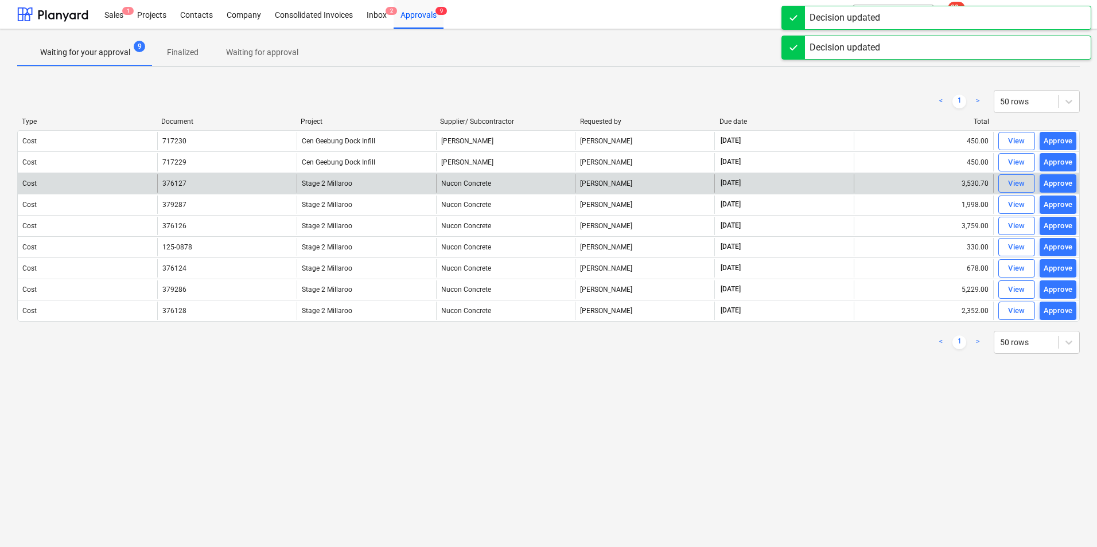
click at [876, 185] on div "Approve" at bounding box center [1057, 183] width 29 height 13
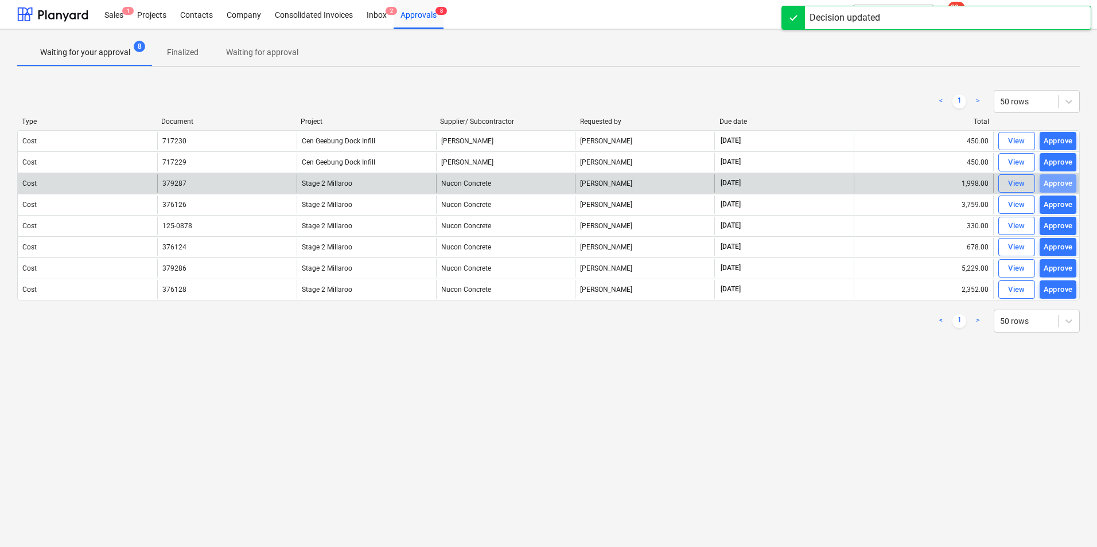
click at [876, 183] on div "Approve" at bounding box center [1057, 183] width 29 height 13
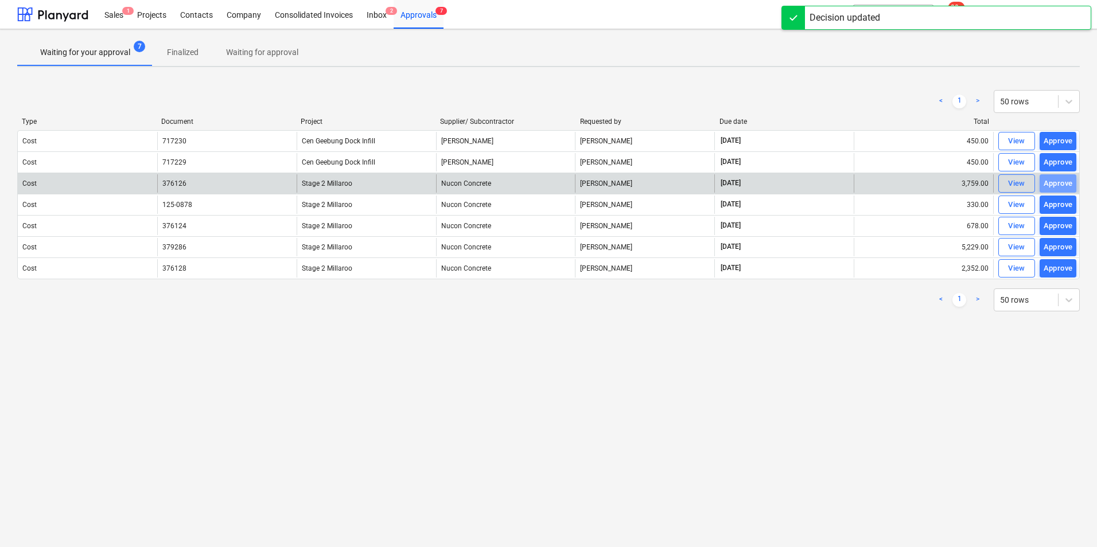
click at [876, 183] on div "Approve" at bounding box center [1057, 183] width 29 height 13
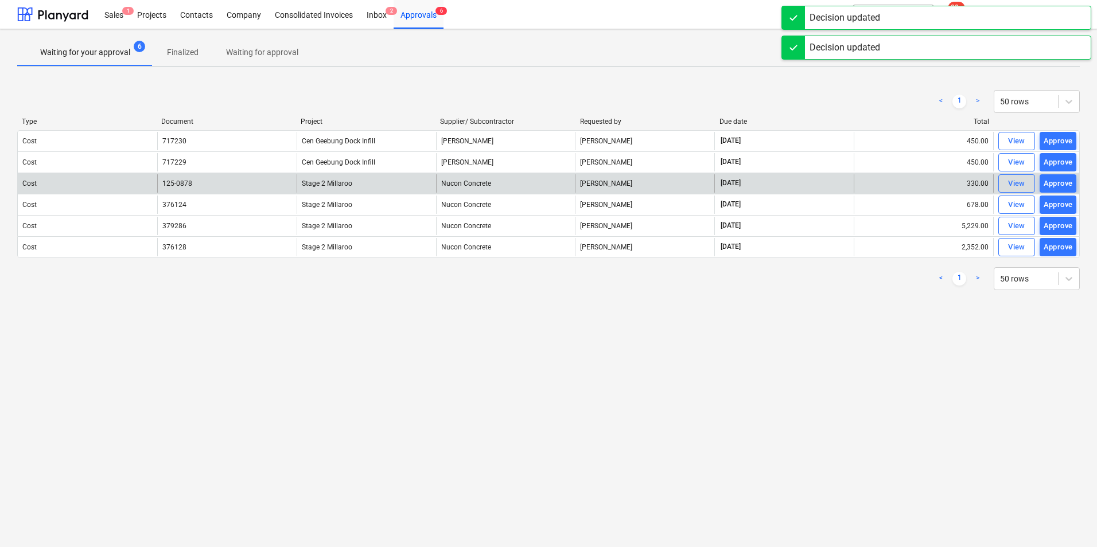
click at [876, 183] on div "Approve" at bounding box center [1057, 183] width 29 height 13
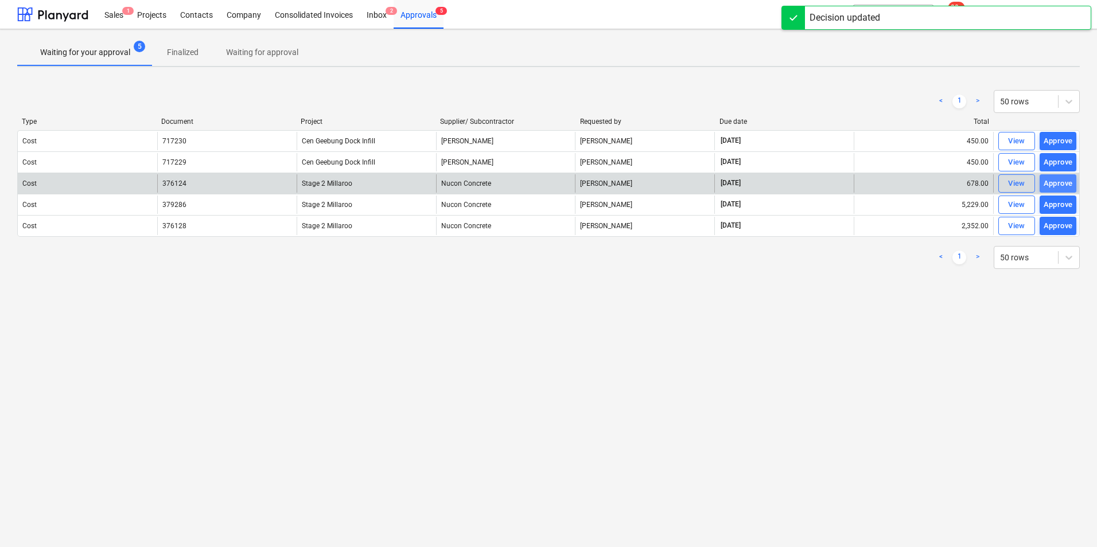
click at [876, 186] on div "Approve" at bounding box center [1057, 183] width 29 height 13
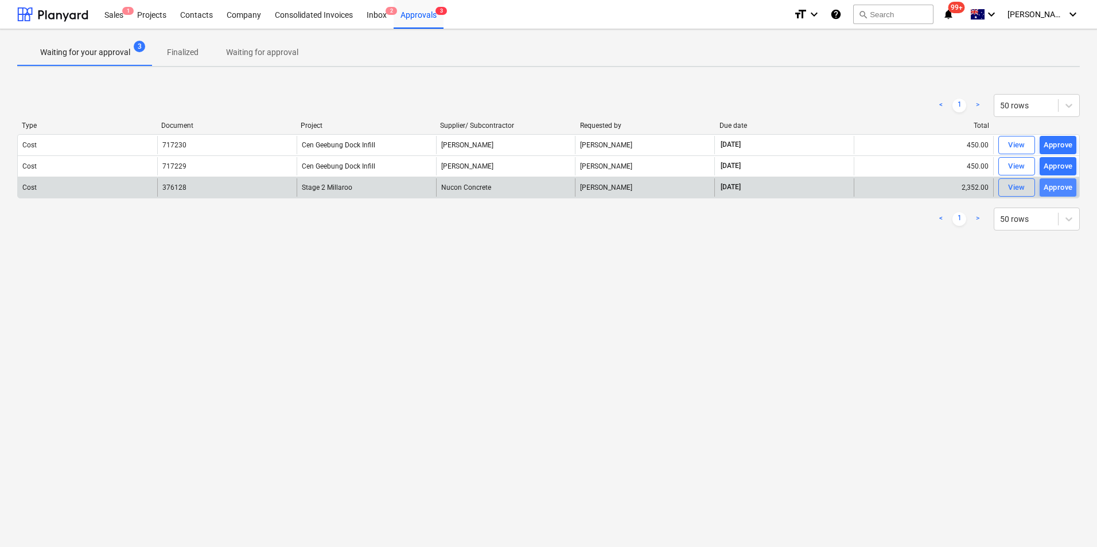
click at [876, 185] on div "Approve" at bounding box center [1057, 187] width 29 height 13
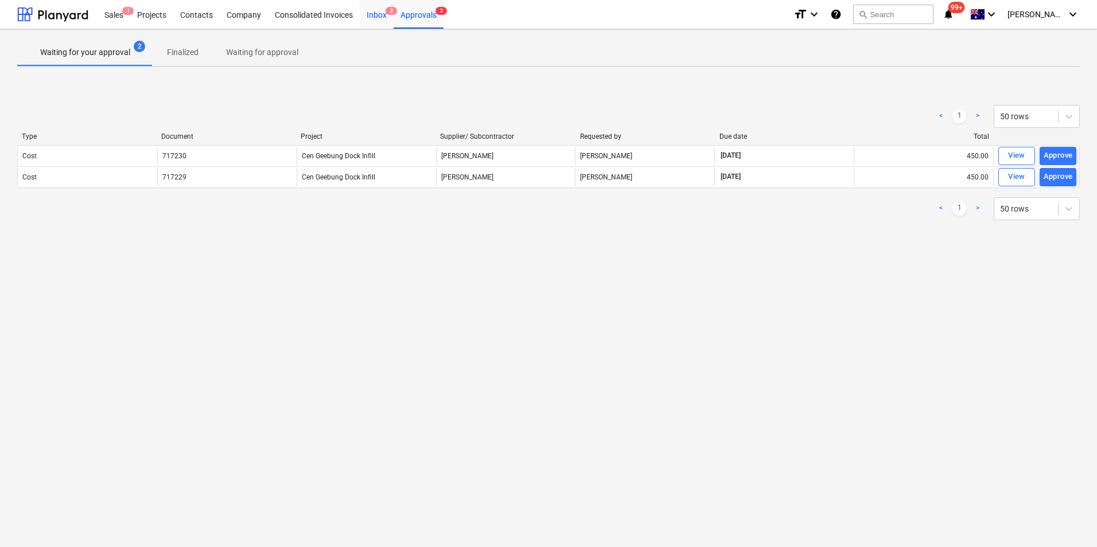
click at [375, 11] on div "Inbox 2" at bounding box center [377, 13] width 34 height 29
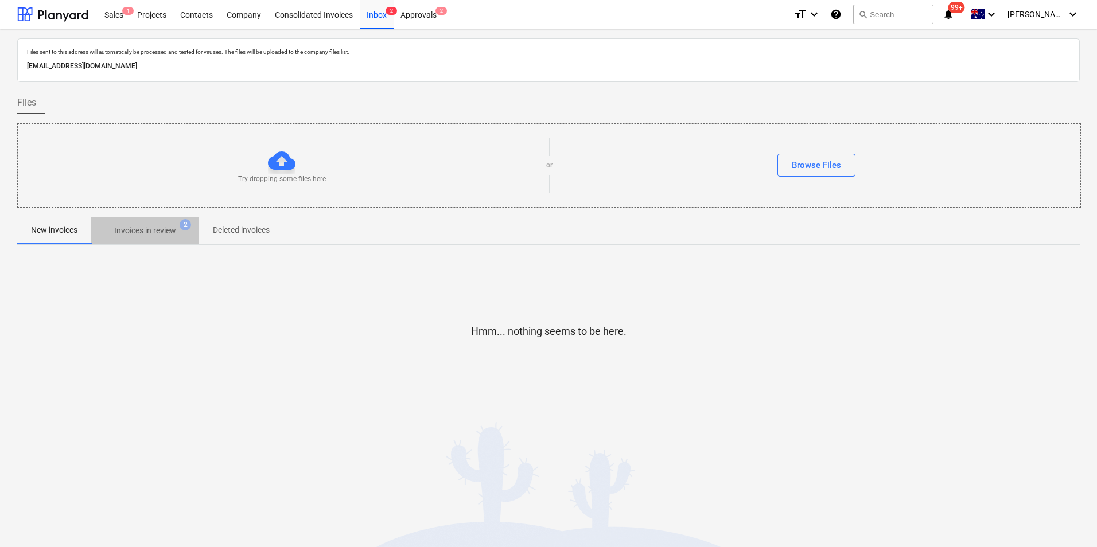
click at [151, 229] on p "Invoices in review" at bounding box center [145, 231] width 62 height 12
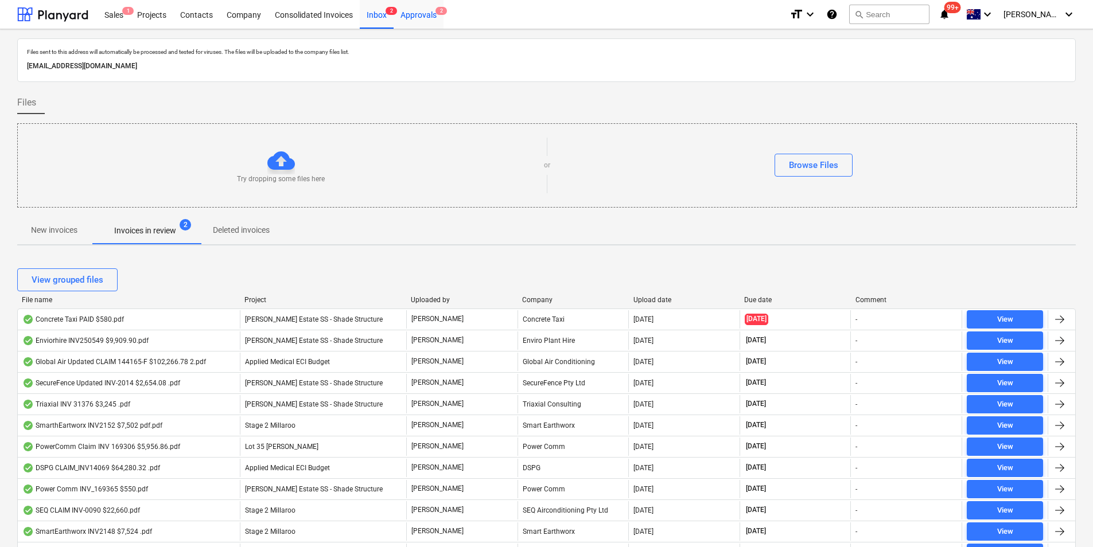
click at [419, 17] on div "Approvals 2" at bounding box center [418, 13] width 50 height 29
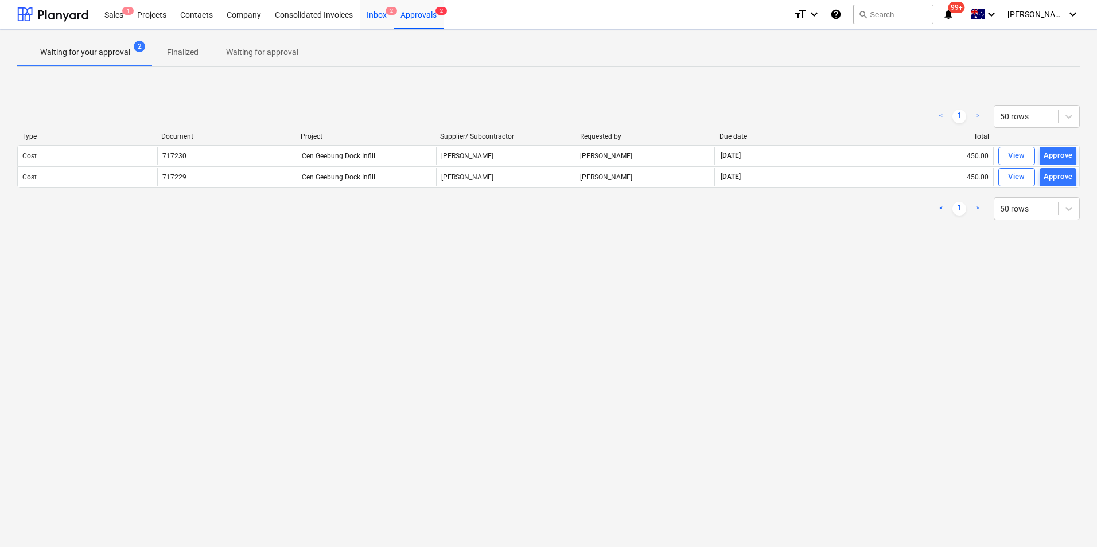
click at [377, 13] on div "Inbox 2" at bounding box center [377, 13] width 34 height 29
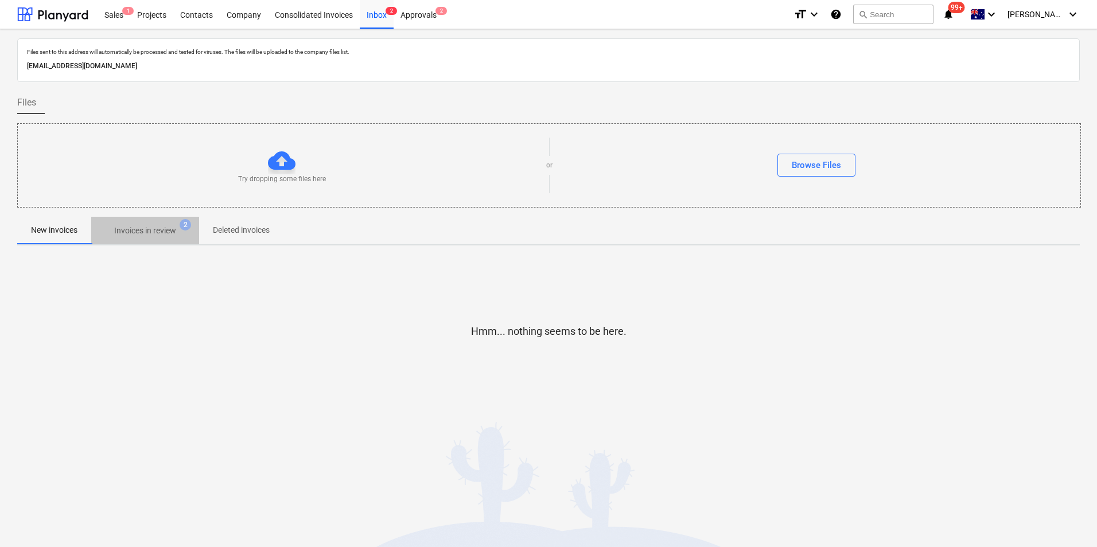
click at [145, 230] on p "Invoices in review" at bounding box center [145, 231] width 62 height 12
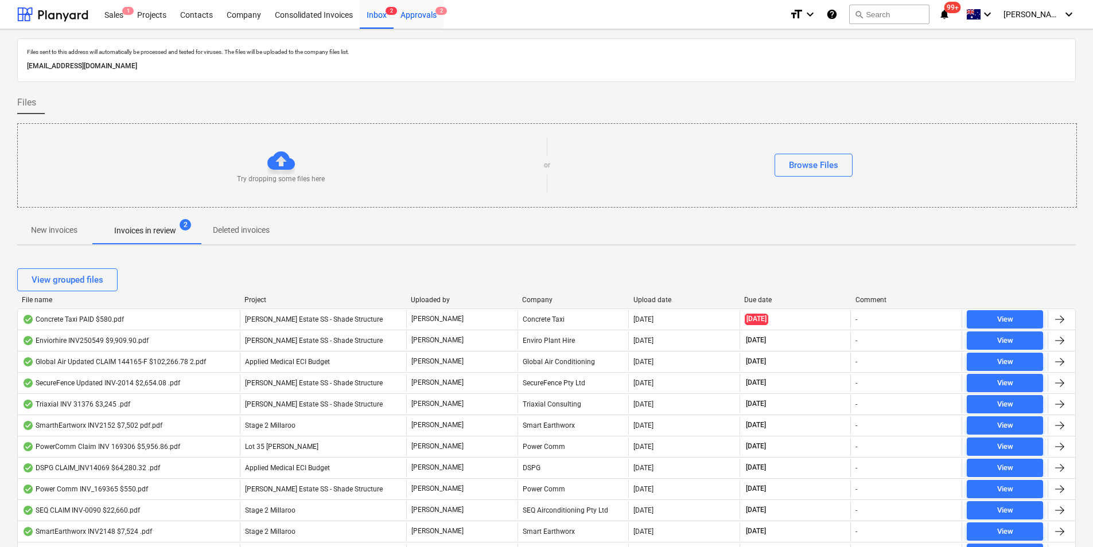
click at [424, 10] on div "Approvals 2" at bounding box center [418, 13] width 50 height 29
